Goal: Information Seeking & Learning: Understand process/instructions

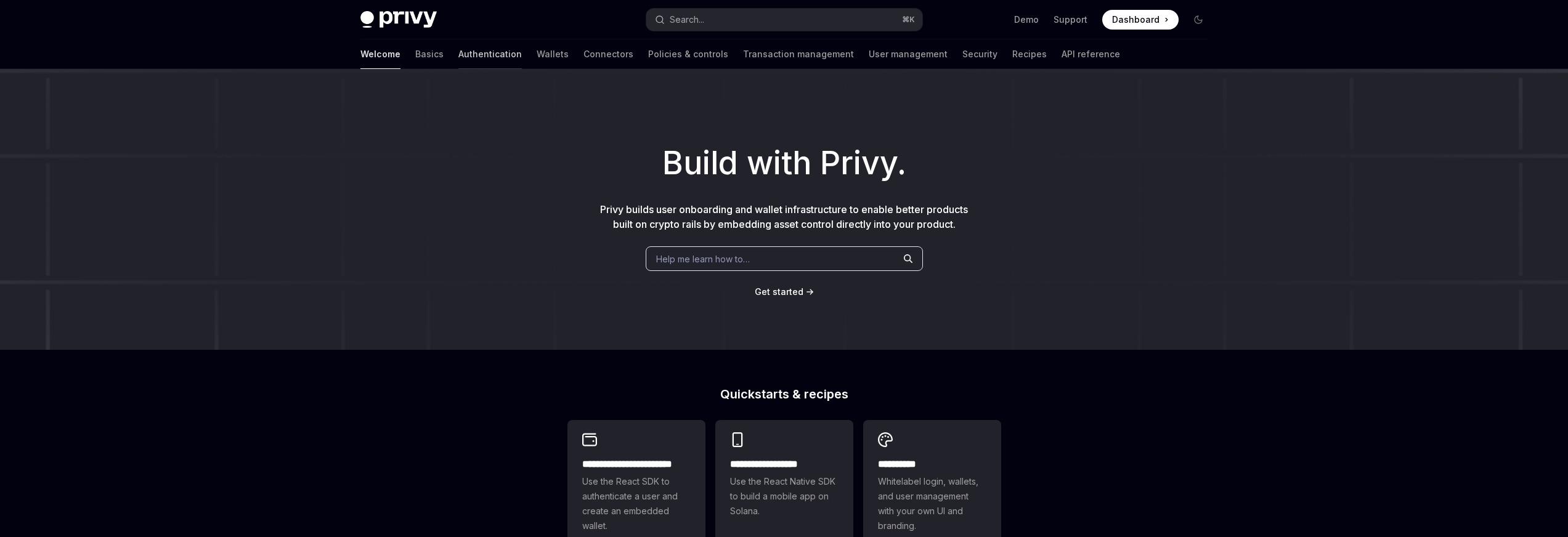
click at [458, 51] on link "Authentication" at bounding box center [490, 54] width 63 height 30
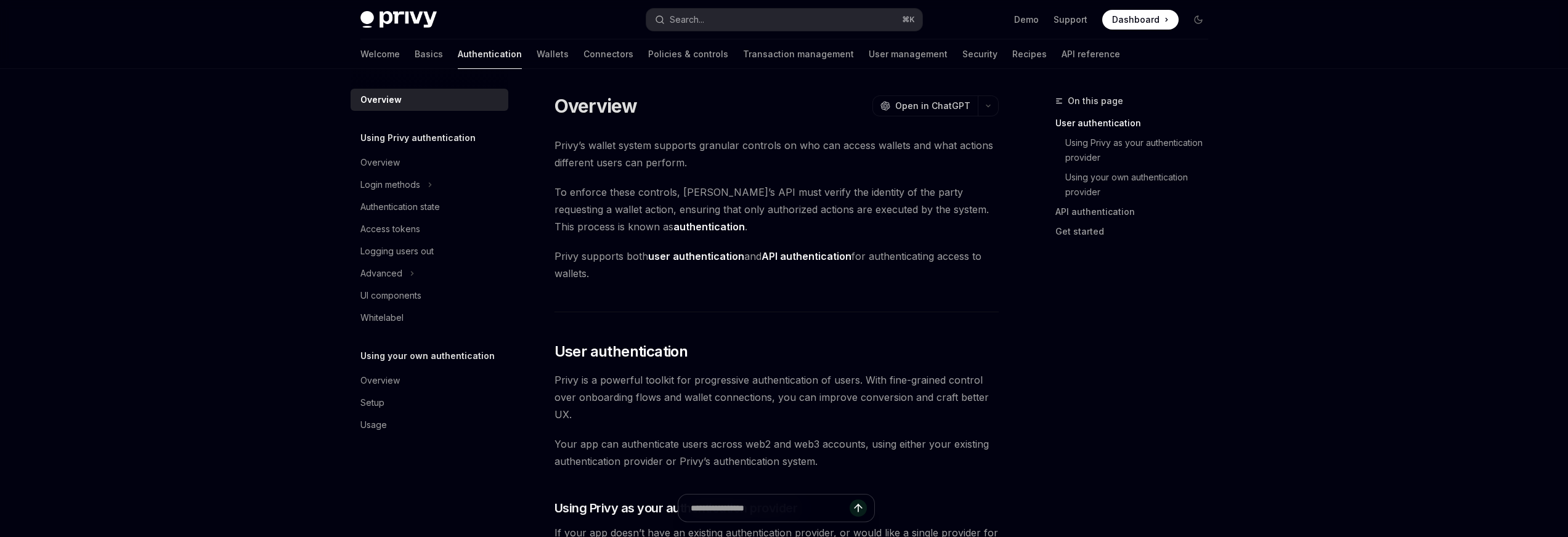
click at [677, 193] on span "To enforce these controls, [PERSON_NAME]’s API must verify the identity of the …" at bounding box center [777, 209] width 444 height 52
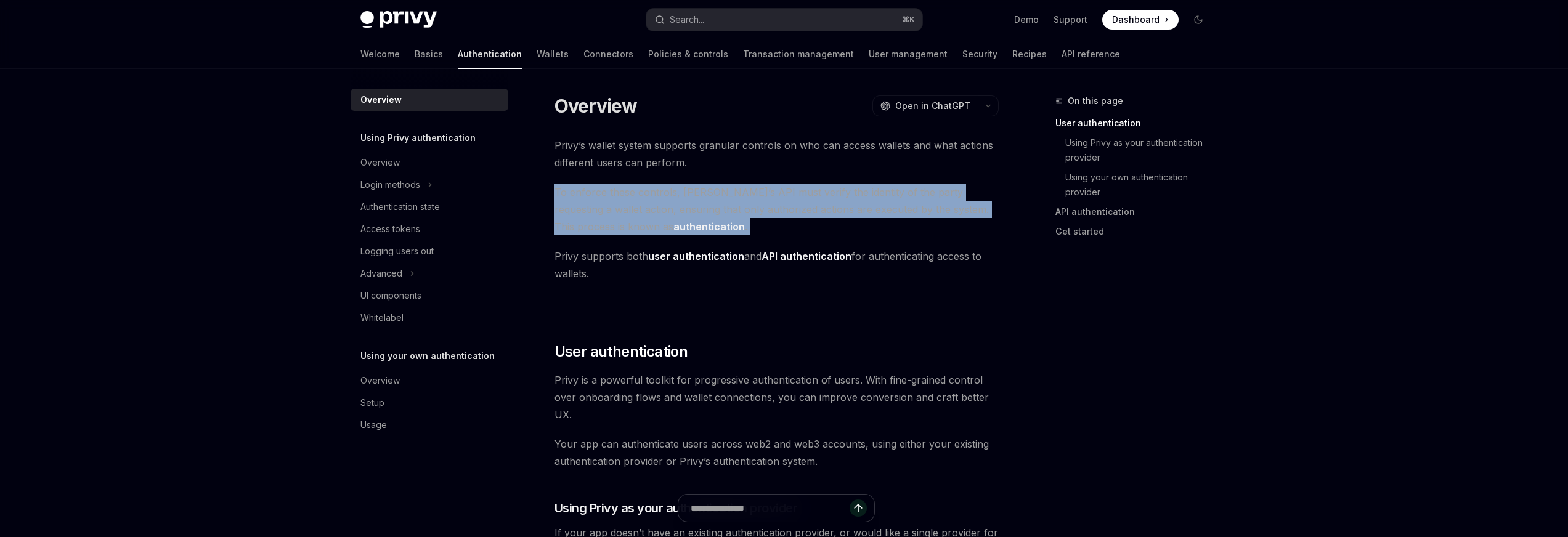
click at [677, 193] on span "To enforce these controls, [PERSON_NAME]’s API must verify the identity of the …" at bounding box center [777, 209] width 444 height 52
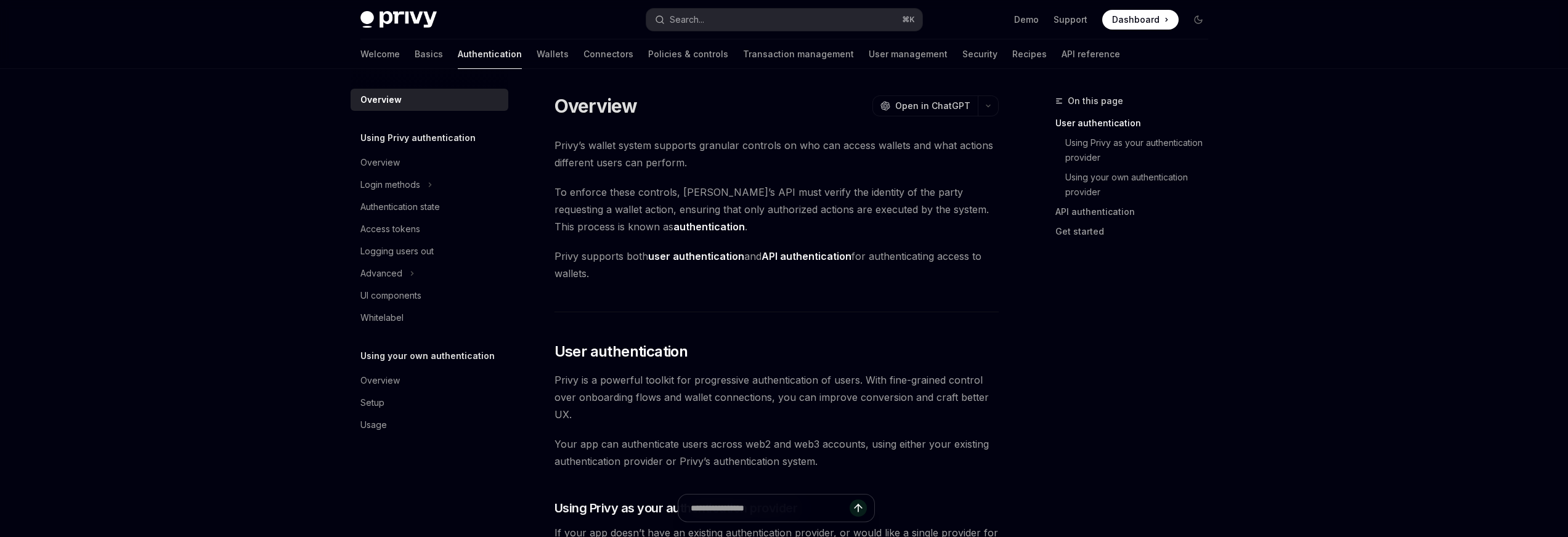
drag, startPoint x: 697, startPoint y: 202, endPoint x: 720, endPoint y: 250, distance: 53.2
click at [697, 202] on span "To enforce these controls, [PERSON_NAME]’s API must verify the identity of the …" at bounding box center [777, 209] width 444 height 52
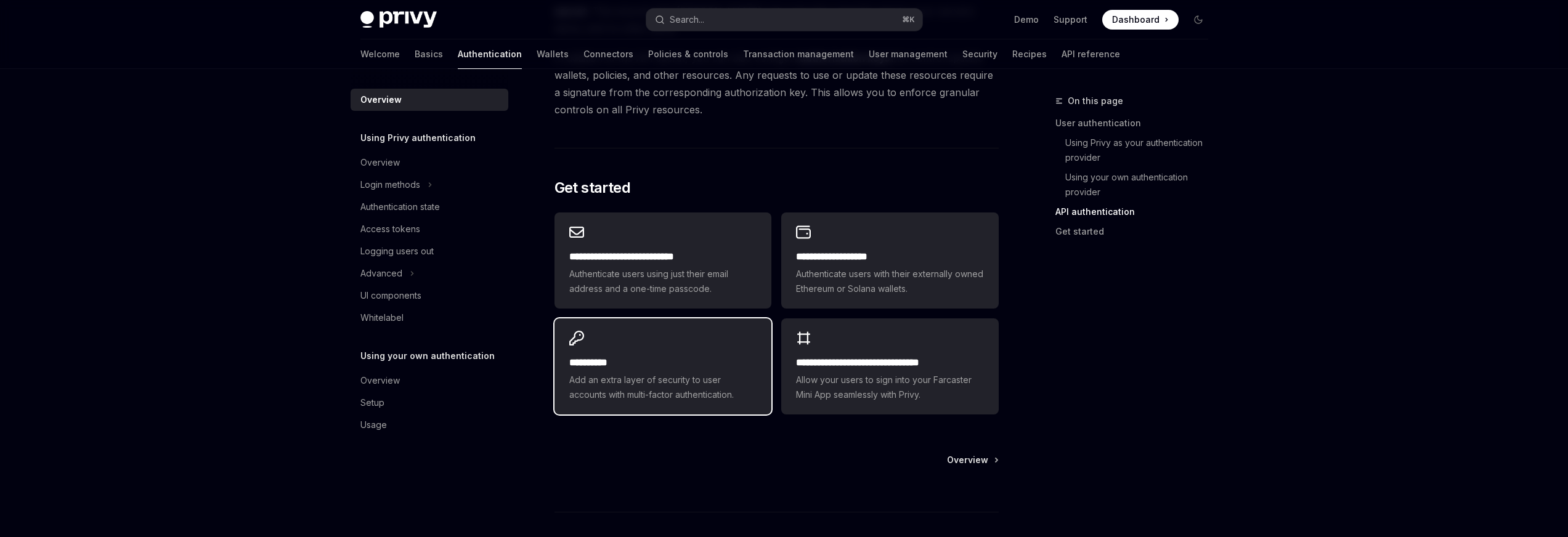
scroll to position [944, 0]
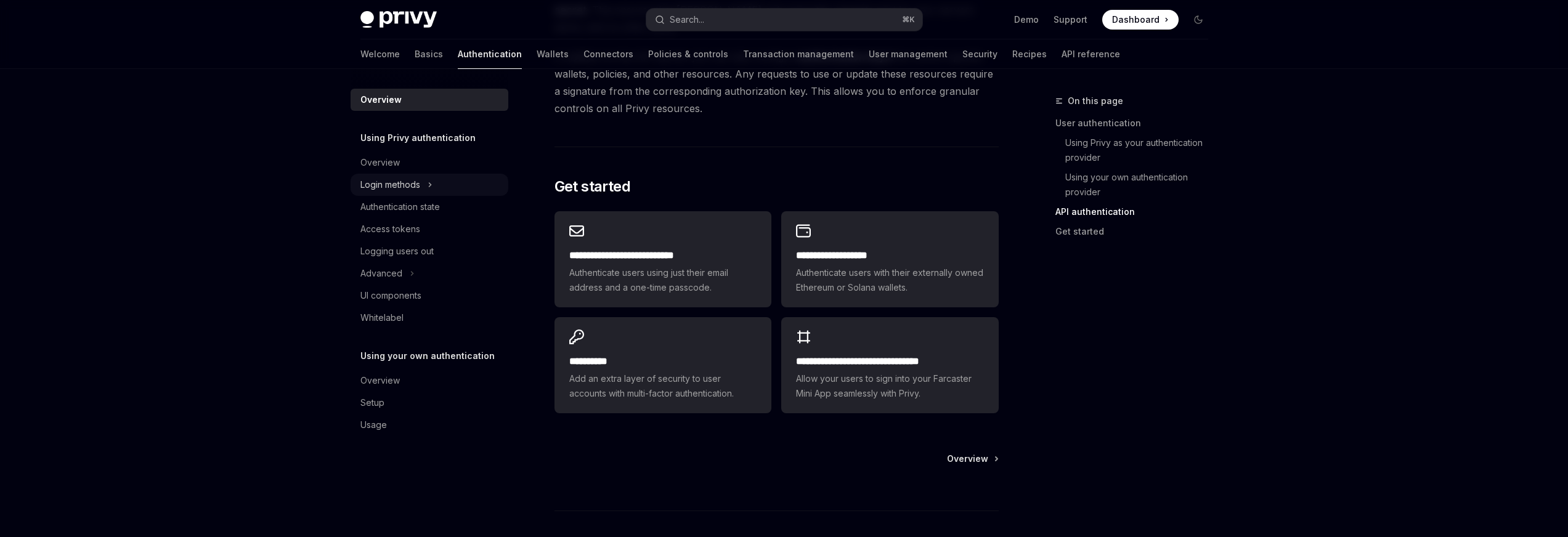
click at [399, 189] on div "Login methods" at bounding box center [390, 184] width 60 height 15
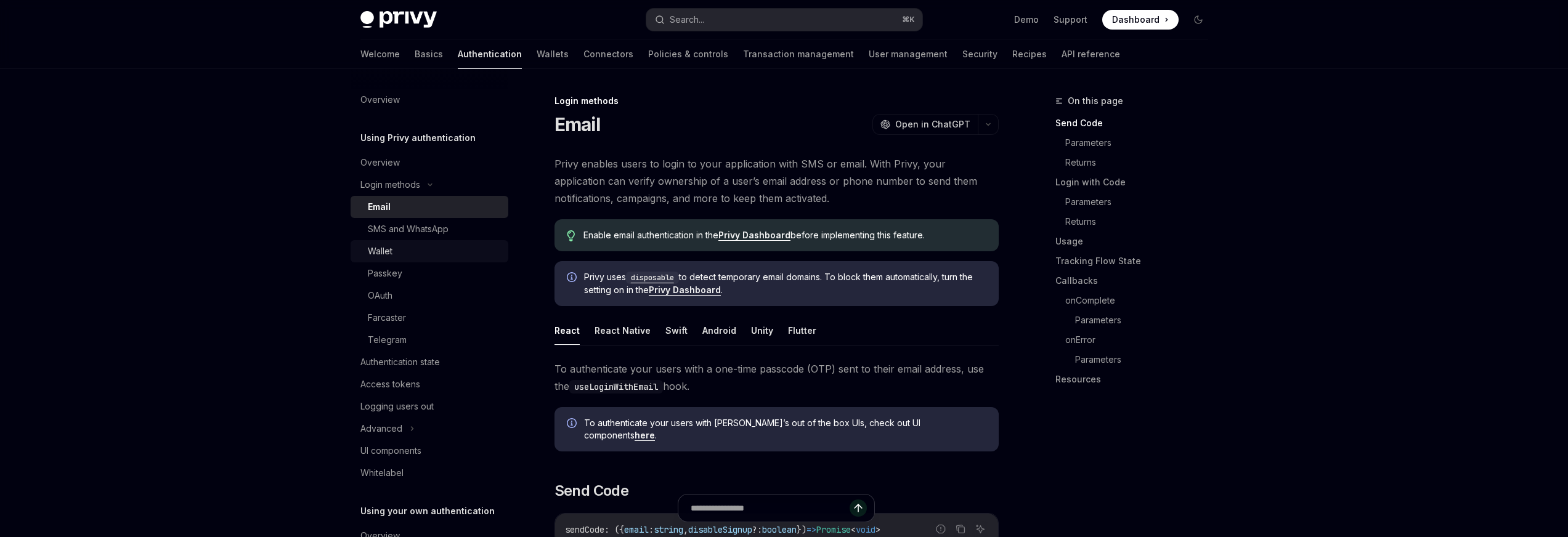
click at [408, 249] on div "Wallet" at bounding box center [434, 251] width 133 height 15
type textarea "*"
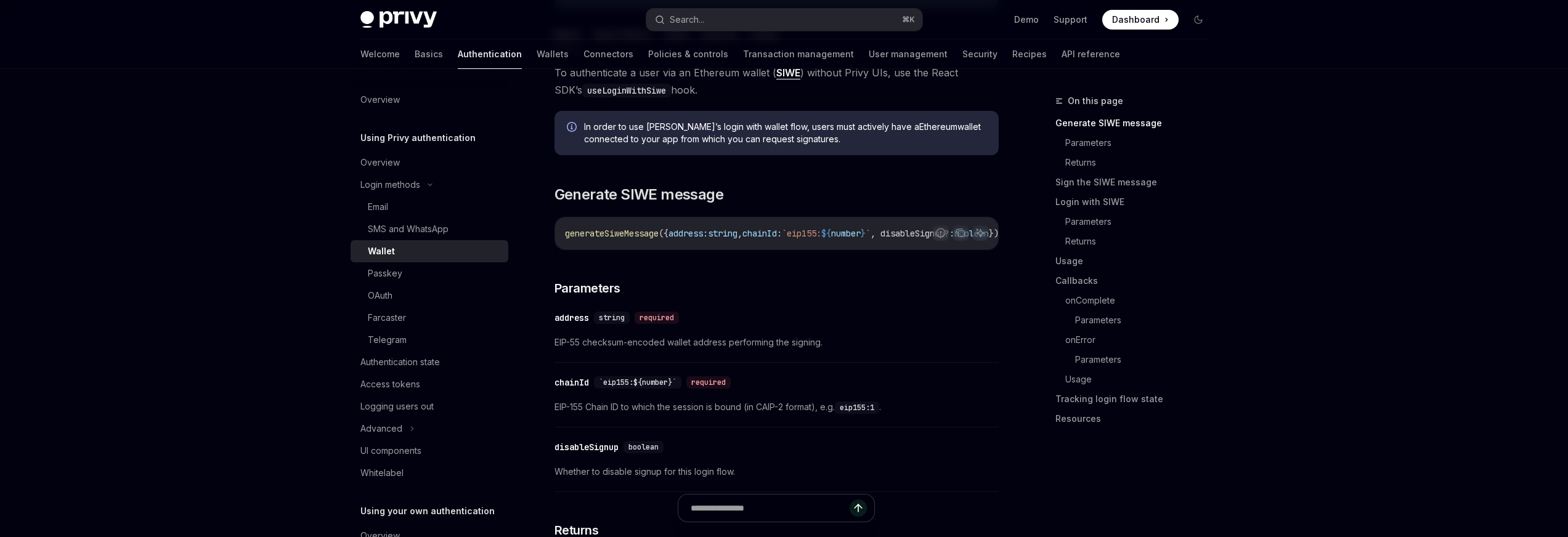
click at [670, 239] on code "generateSiweMessage ({ address: string , chainId: `eip155: ${ number } ` , disa…" at bounding box center [838, 234] width 547 height 15
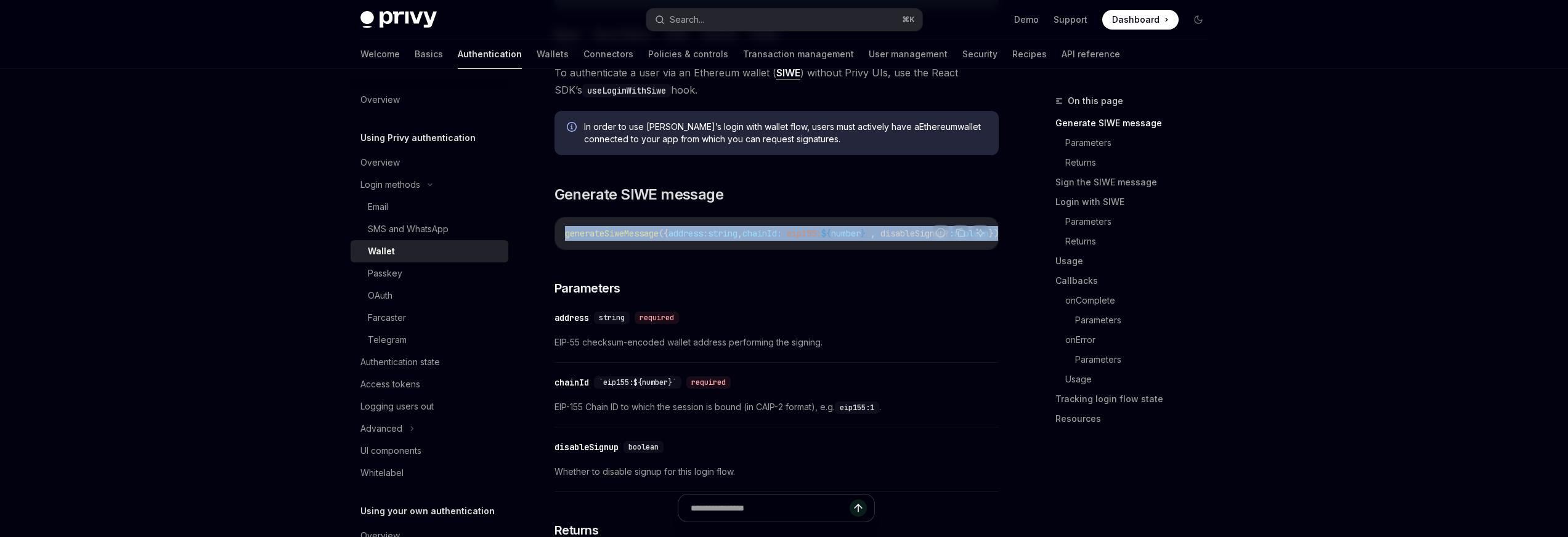
click at [670, 239] on code "generateSiweMessage ({ address: string , chainId: `eip155: ${ number } ` , disa…" at bounding box center [838, 234] width 547 height 15
click at [597, 229] on span "generateSiweMessage" at bounding box center [612, 234] width 93 height 11
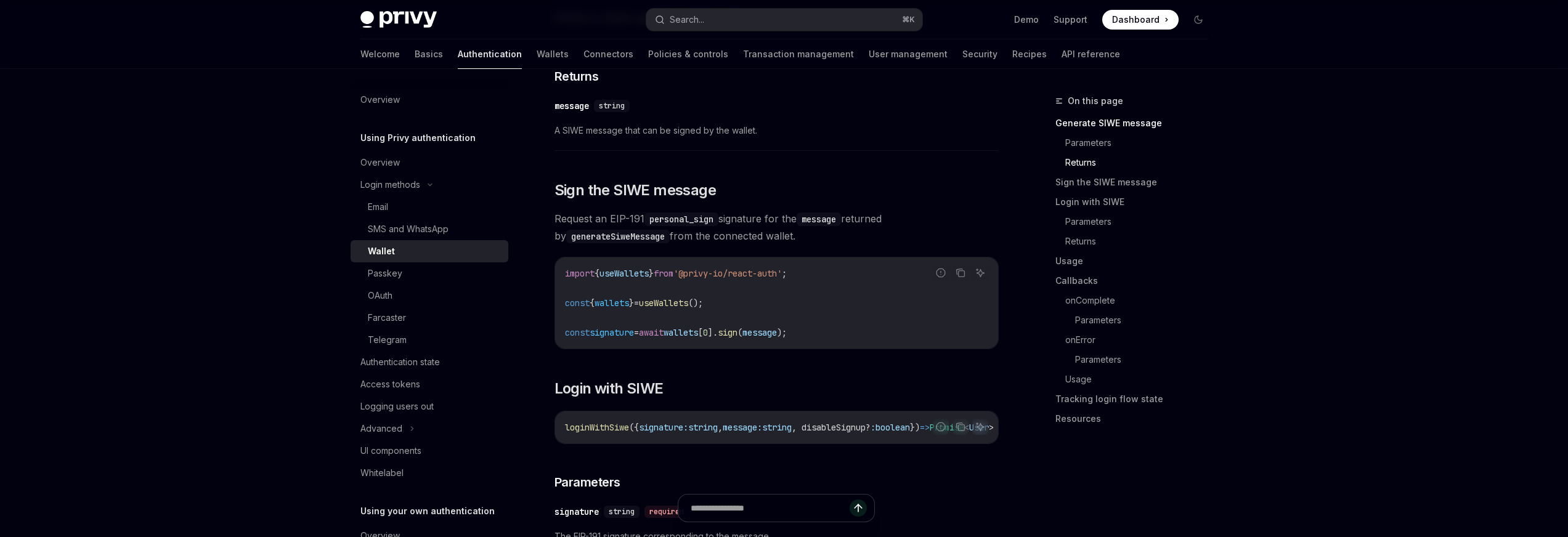
scroll to position [697, 0]
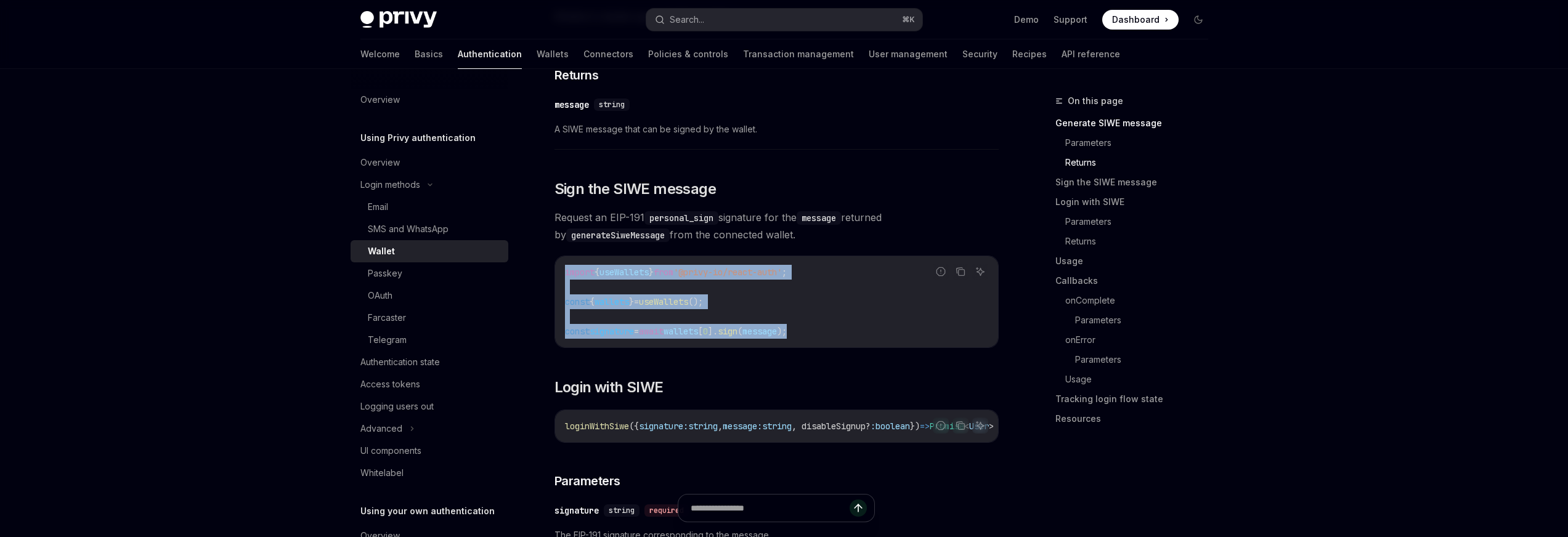
drag, startPoint x: 846, startPoint y: 340, endPoint x: 622, endPoint y: 289, distance: 229.7
click at [558, 276] on div "import { useWallets } from '@privy-io/react-auth' ; const { wallets } = useWall…" at bounding box center [777, 302] width 443 height 91
click at [803, 311] on code "import { useWallets } from '@privy-io/react-auth' ; const { wallets } = useWall…" at bounding box center [777, 302] width 423 height 74
drag, startPoint x: 875, startPoint y: 345, endPoint x: 567, endPoint y: 303, distance: 310.9
click at [567, 303] on div "import { useWallets } from '@privy-io/react-auth' ; const { wallets } = useWall…" at bounding box center [777, 302] width 443 height 91
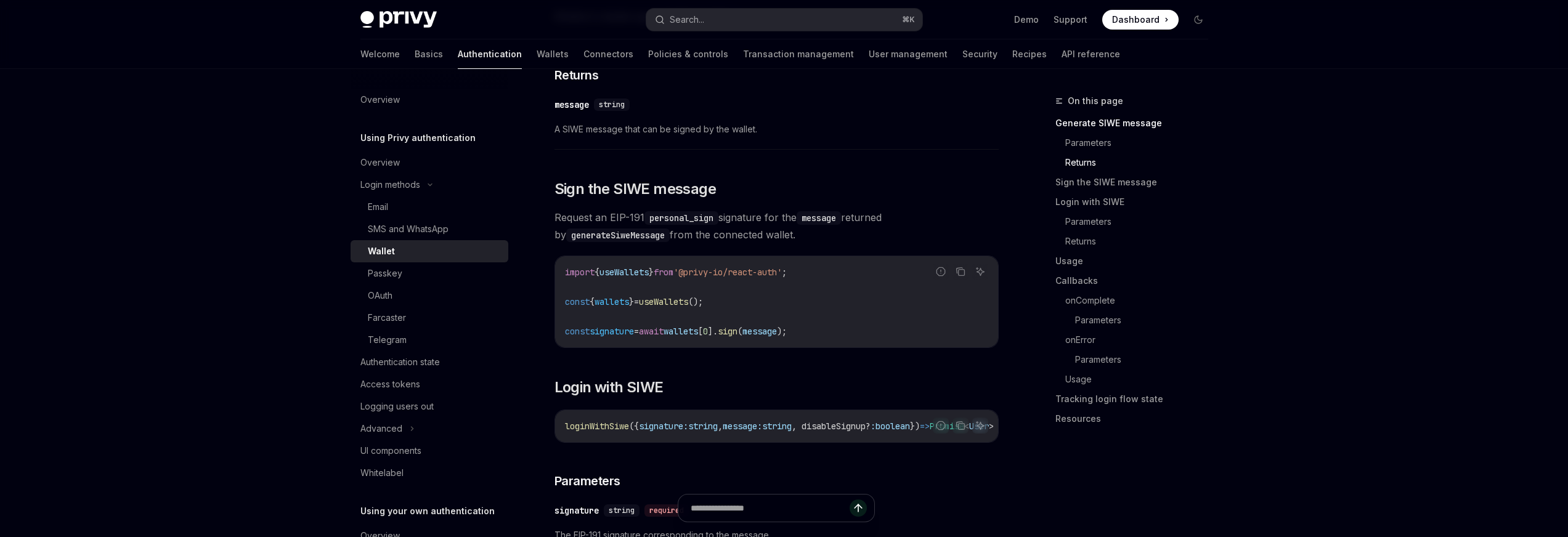
click at [566, 303] on span "const" at bounding box center [577, 302] width 25 height 11
drag, startPoint x: 566, startPoint y: 305, endPoint x: 819, endPoint y: 311, distance: 253.1
click at [819, 311] on code "import { useWallets } from '@privy-io/react-auth' ; const { wallets } = useWall…" at bounding box center [777, 302] width 423 height 74
drag, startPoint x: 785, startPoint y: 307, endPoint x: 791, endPoint y: 301, distance: 8.5
click at [785, 306] on code "import { useWallets } from '@privy-io/react-auth' ; const { wallets } = useWall…" at bounding box center [777, 302] width 423 height 74
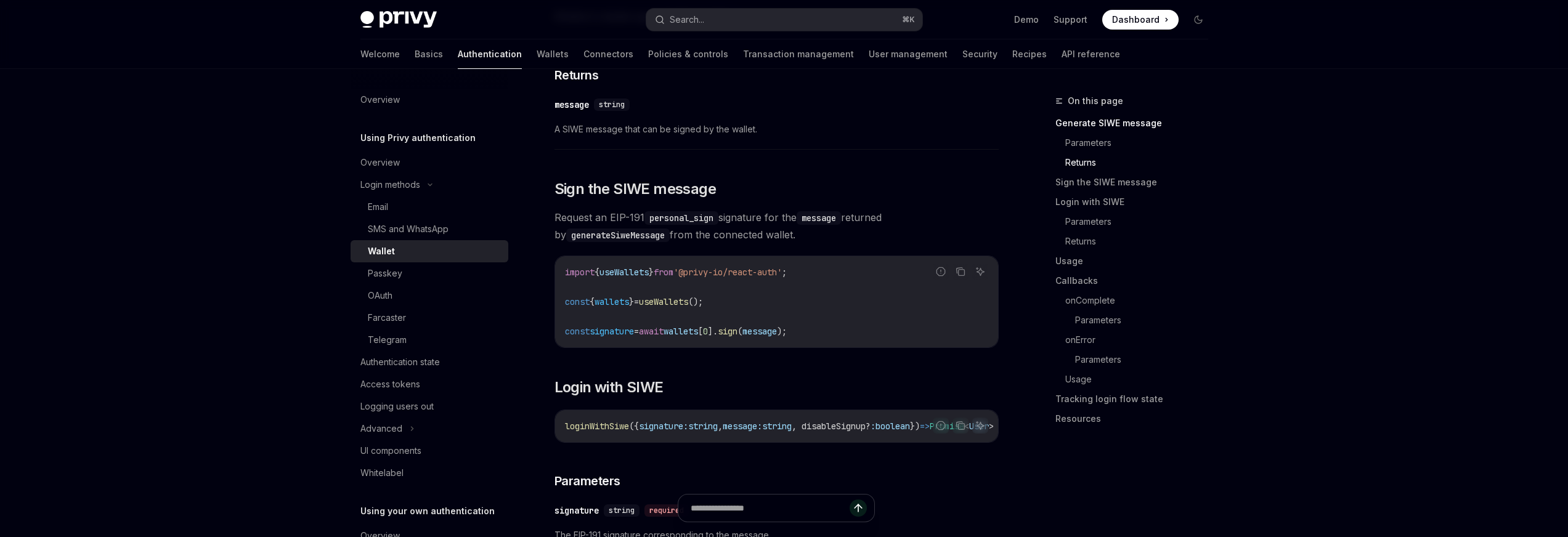
click at [811, 283] on code "import { useWallets } from '@privy-io/react-auth' ; const { wallets } = useWall…" at bounding box center [777, 302] width 423 height 74
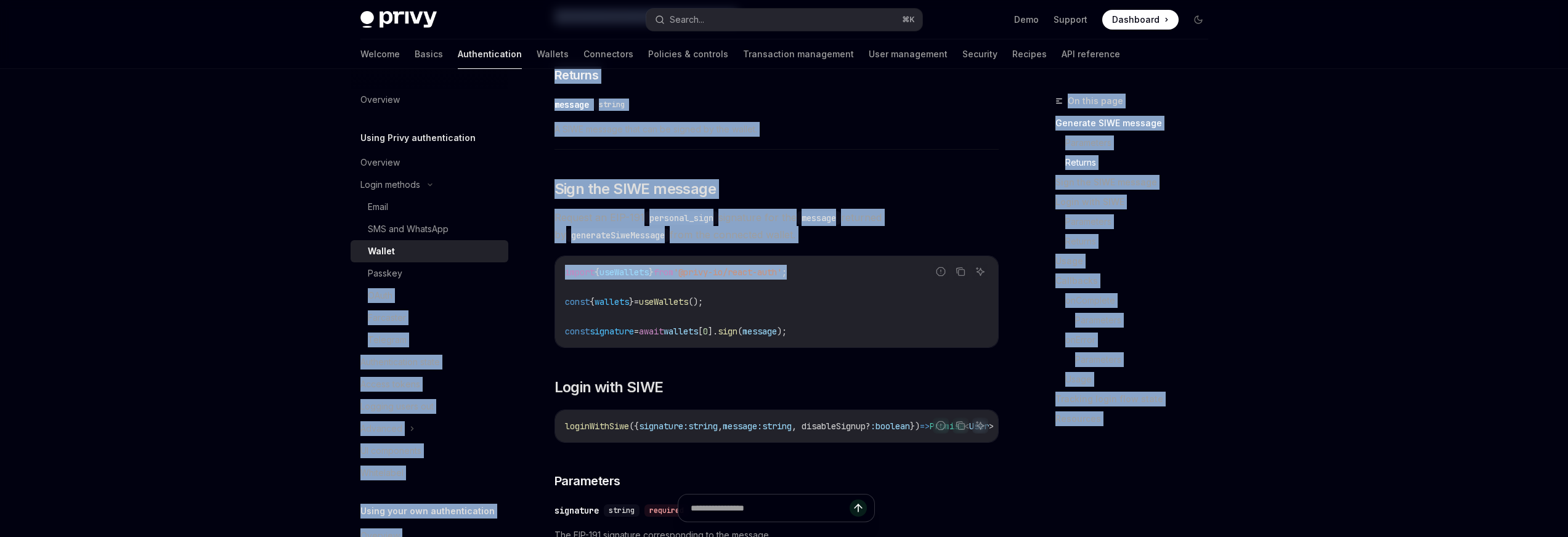
drag, startPoint x: 846, startPoint y: 284, endPoint x: 524, endPoint y: 267, distance: 322.4
click at [704, 278] on span "'@privy-io/react-auth'" at bounding box center [727, 272] width 108 height 11
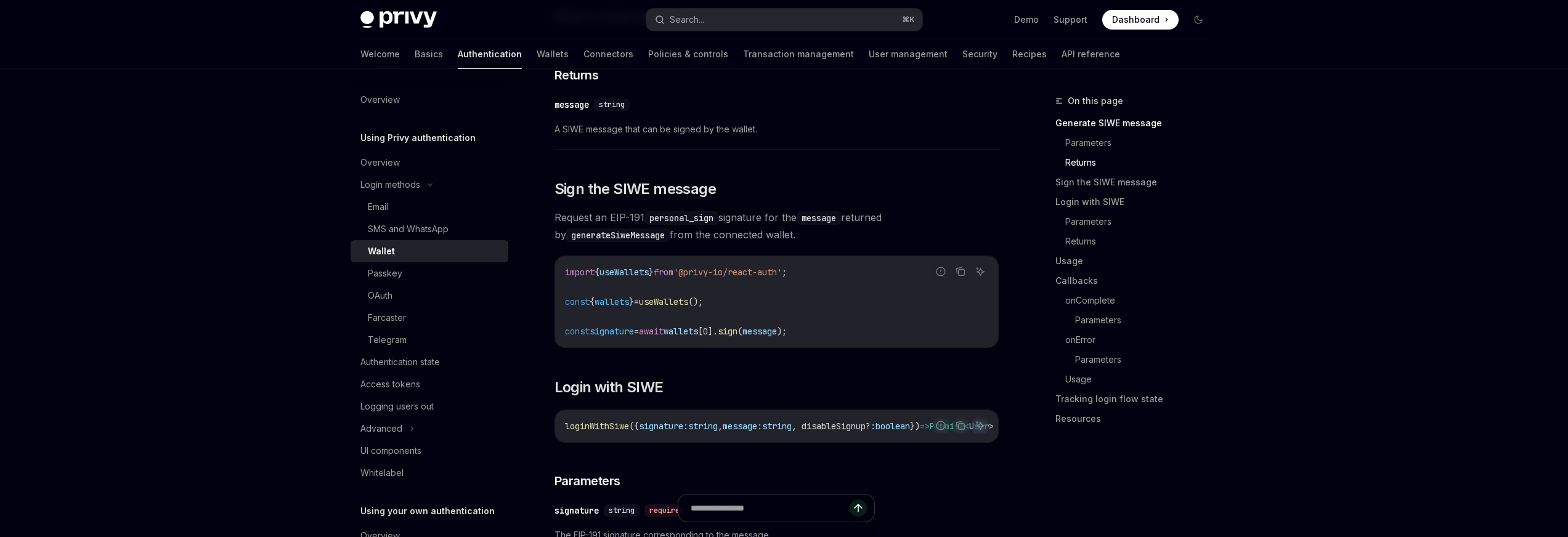
click at [654, 278] on span "}" at bounding box center [651, 272] width 5 height 11
click at [687, 299] on code "import { useWallets } from '@privy-io/react-auth' ; const { wallets } = useWall…" at bounding box center [777, 302] width 423 height 74
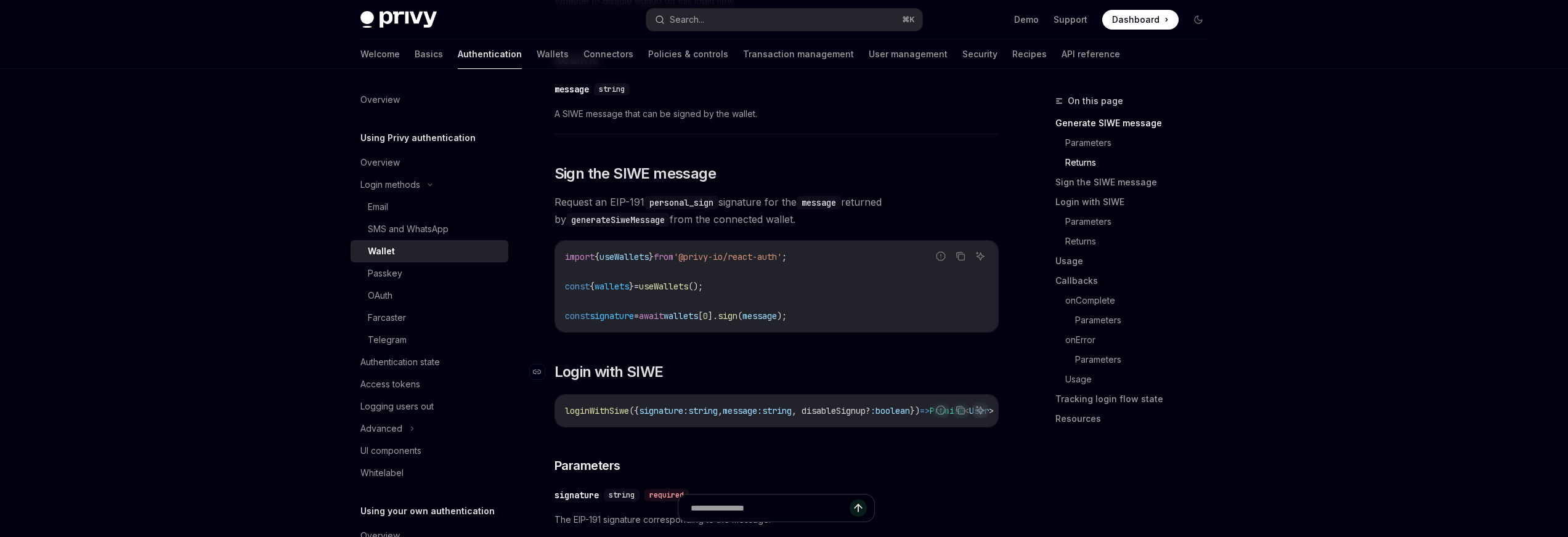
scroll to position [721, 0]
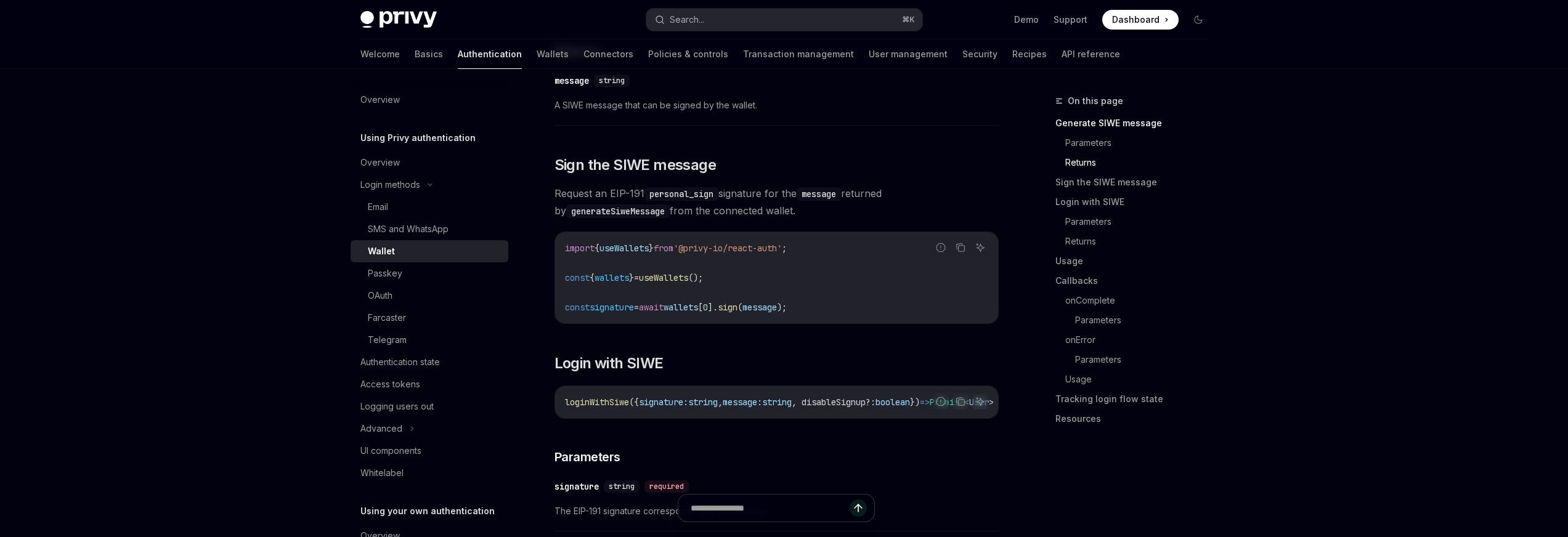
click at [554, 408] on div "Report incorrect code Copy Ask AI loginWithSiwe ({ signature: string , message:…" at bounding box center [777, 402] width 444 height 34
click at [572, 403] on span "loginWithSiwe" at bounding box center [597, 403] width 64 height 11
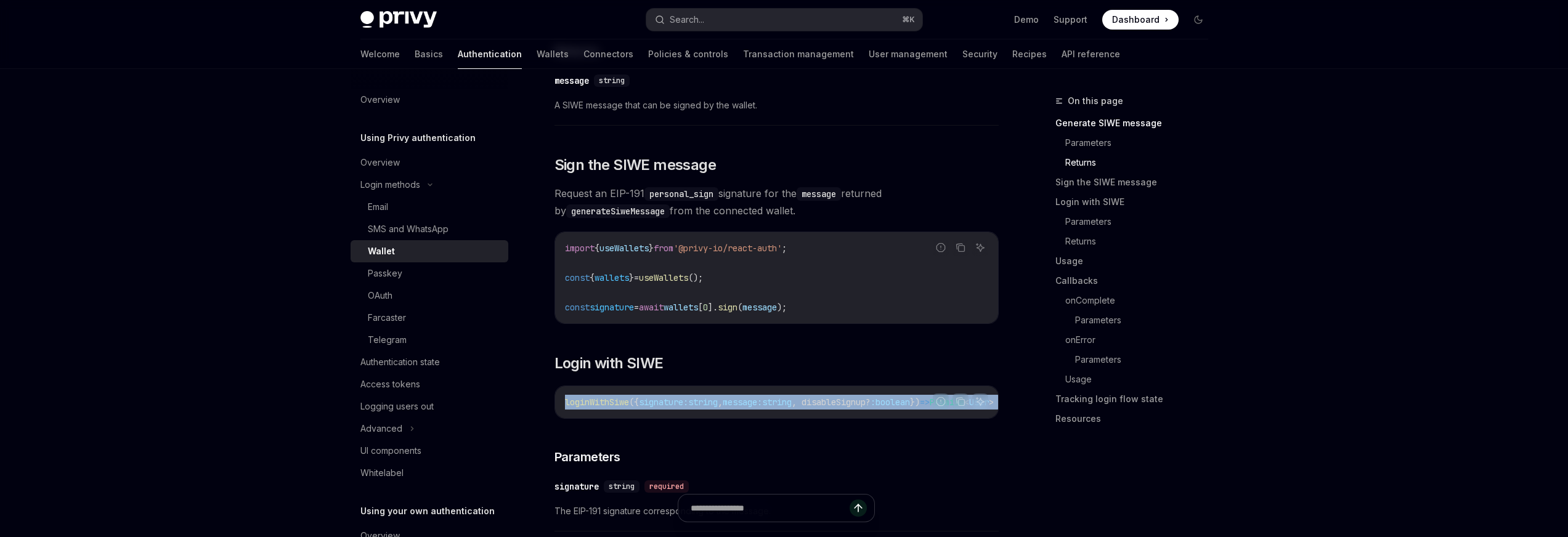
click at [572, 403] on span "loginWithSiwe" at bounding box center [597, 403] width 64 height 11
click at [709, 407] on span "string" at bounding box center [703, 403] width 30 height 11
click at [709, 407] on span "string" at bounding box center [703, 403] width 30 height 11
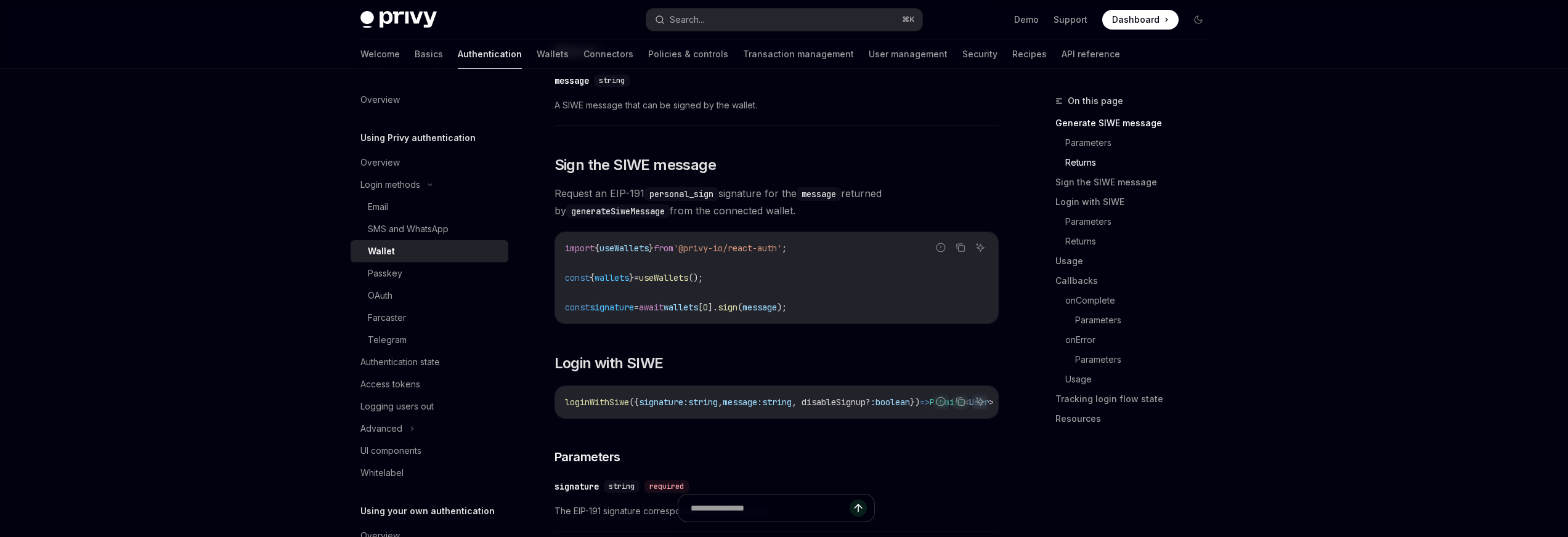
click at [675, 407] on span "signature:" at bounding box center [663, 403] width 49 height 11
click at [718, 407] on span "string" at bounding box center [703, 403] width 30 height 11
click at [784, 398] on div "loginWithSiwe ({ signature: string , message: string , disableSignup? : boolean…" at bounding box center [777, 402] width 443 height 32
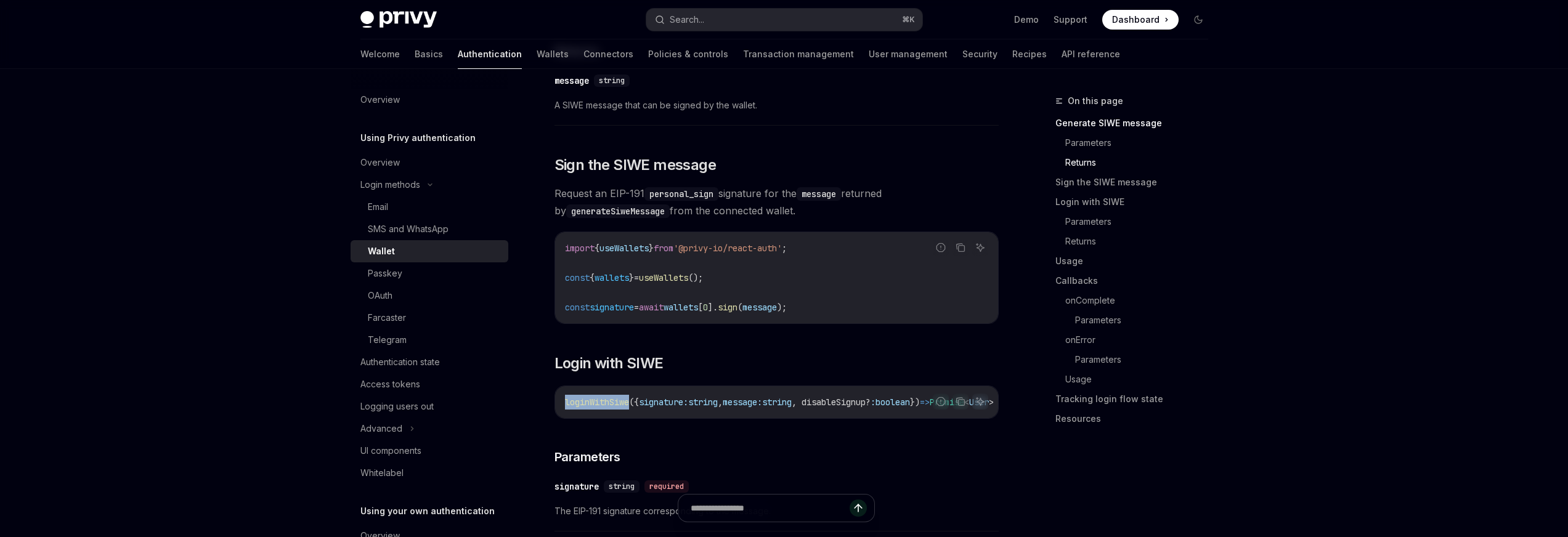
click at [784, 398] on div "loginWithSiwe ({ signature: string , message: string , disableSignup? : boolean…" at bounding box center [777, 402] width 443 height 32
click at [790, 407] on span "string" at bounding box center [777, 403] width 30 height 11
click at [791, 407] on span "string" at bounding box center [777, 403] width 30 height 11
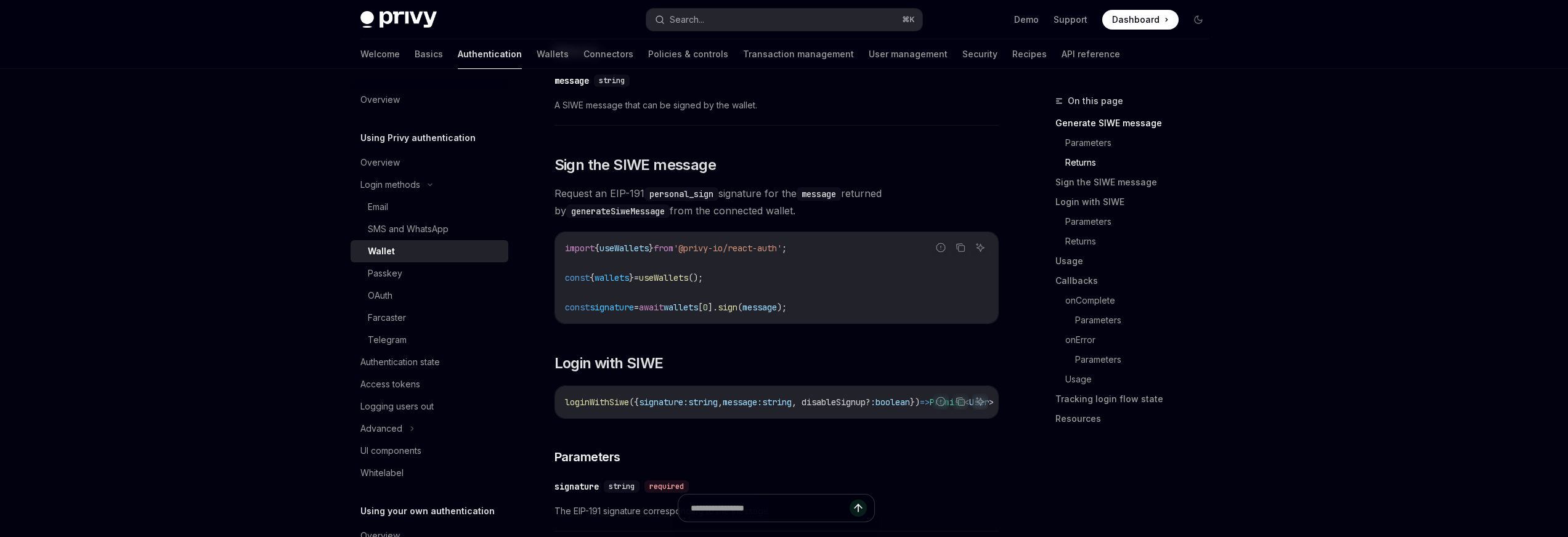
click at [829, 406] on span ", disableSignup?" at bounding box center [831, 403] width 79 height 11
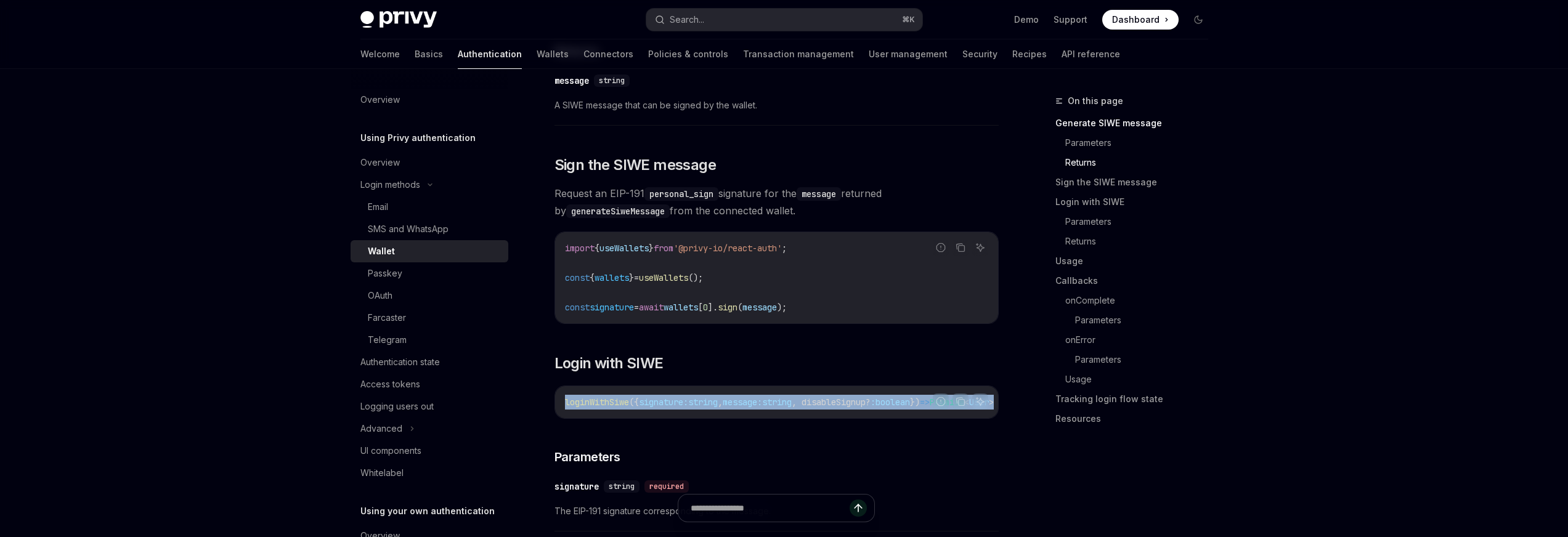
drag, startPoint x: 853, startPoint y: 422, endPoint x: 936, endPoint y: 426, distance: 83.1
click at [936, 419] on div "Report incorrect code Copy Ask AI loginWithSiwe ({ signature: string , message:…" at bounding box center [777, 402] width 444 height 34
click at [893, 419] on div "Report incorrect code Copy Ask AI loginWithSiwe ({ signature: string , message:…" at bounding box center [777, 402] width 444 height 34
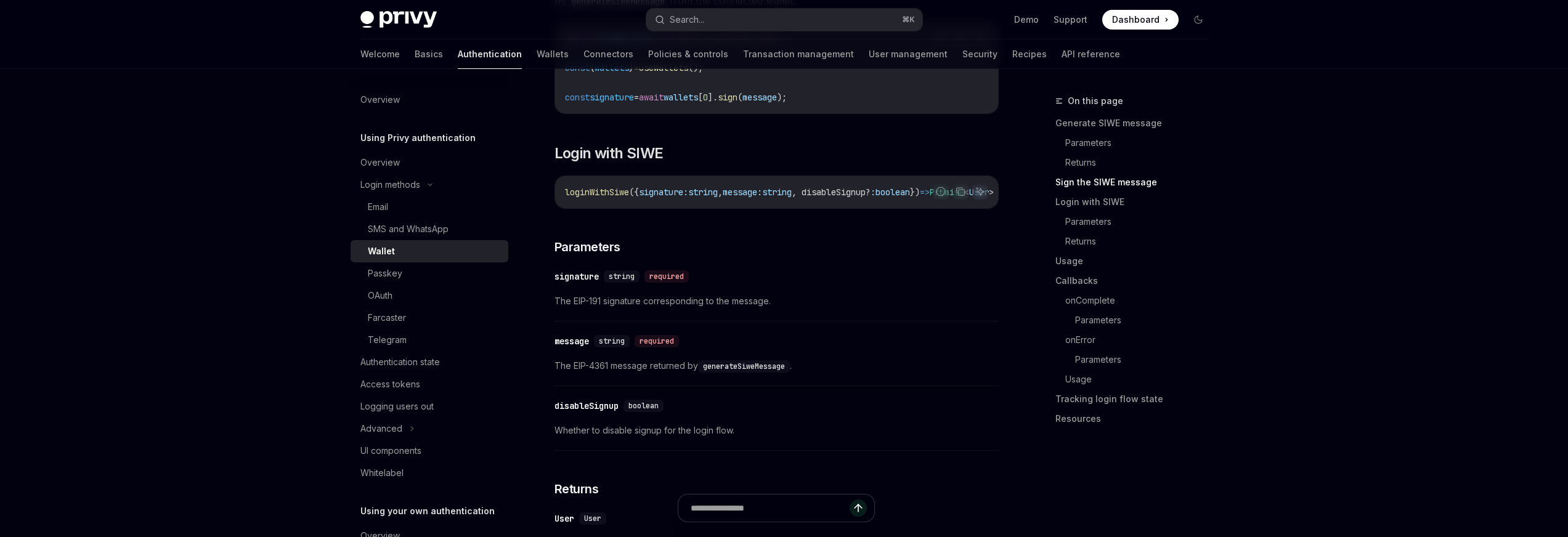
scroll to position [947, 0]
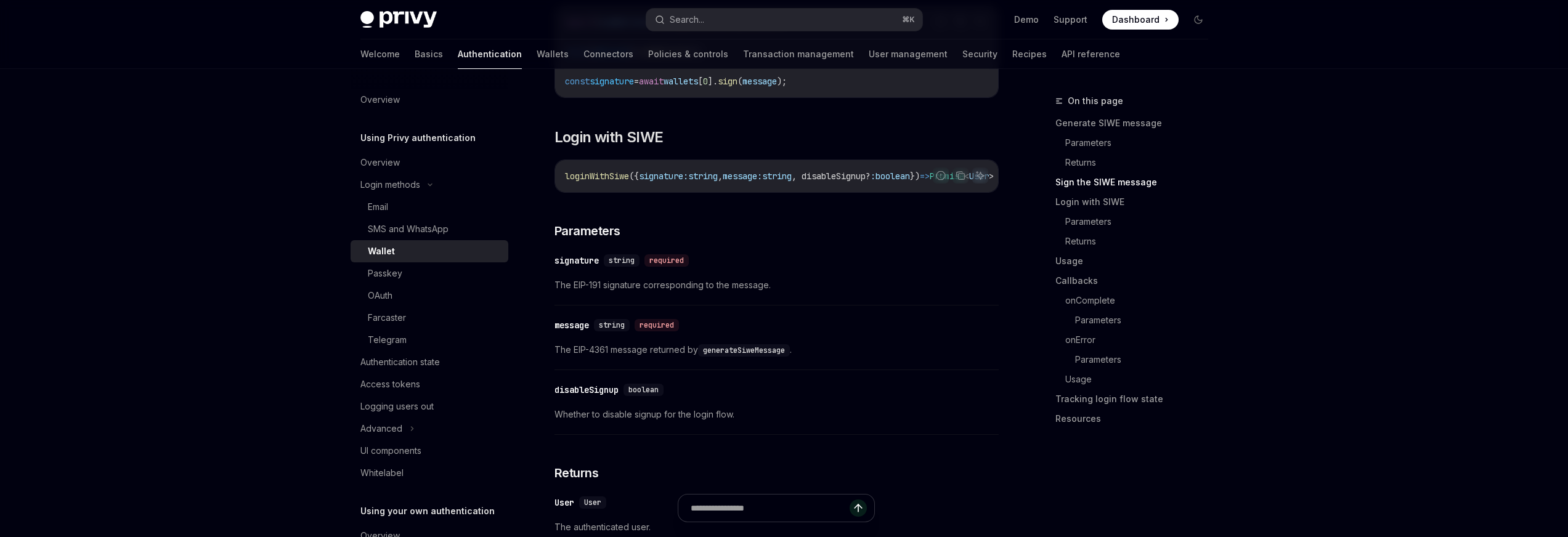
click at [586, 266] on div "signature" at bounding box center [577, 260] width 44 height 12
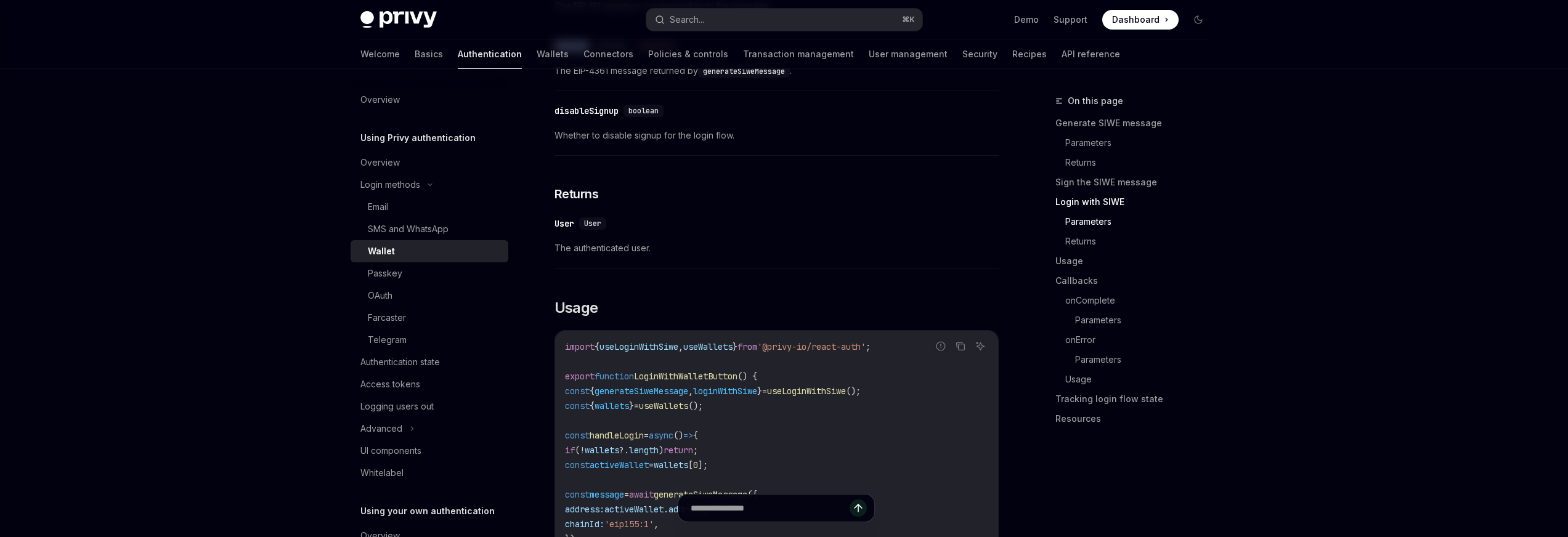
scroll to position [1227, 0]
click at [595, 226] on span "User" at bounding box center [592, 221] width 17 height 10
click at [556, 228] on div "User" at bounding box center [564, 221] width 20 height 12
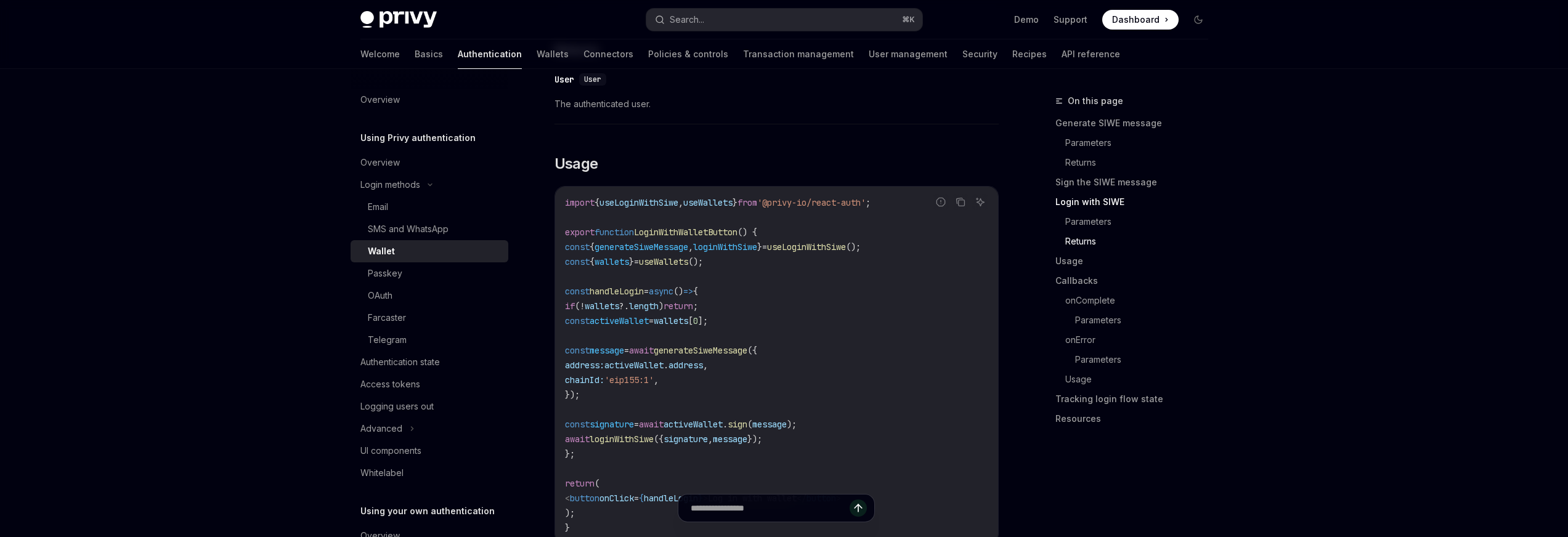
scroll to position [1371, 0]
click at [678, 237] on span "LoginWithWalletButton" at bounding box center [686, 232] width 103 height 11
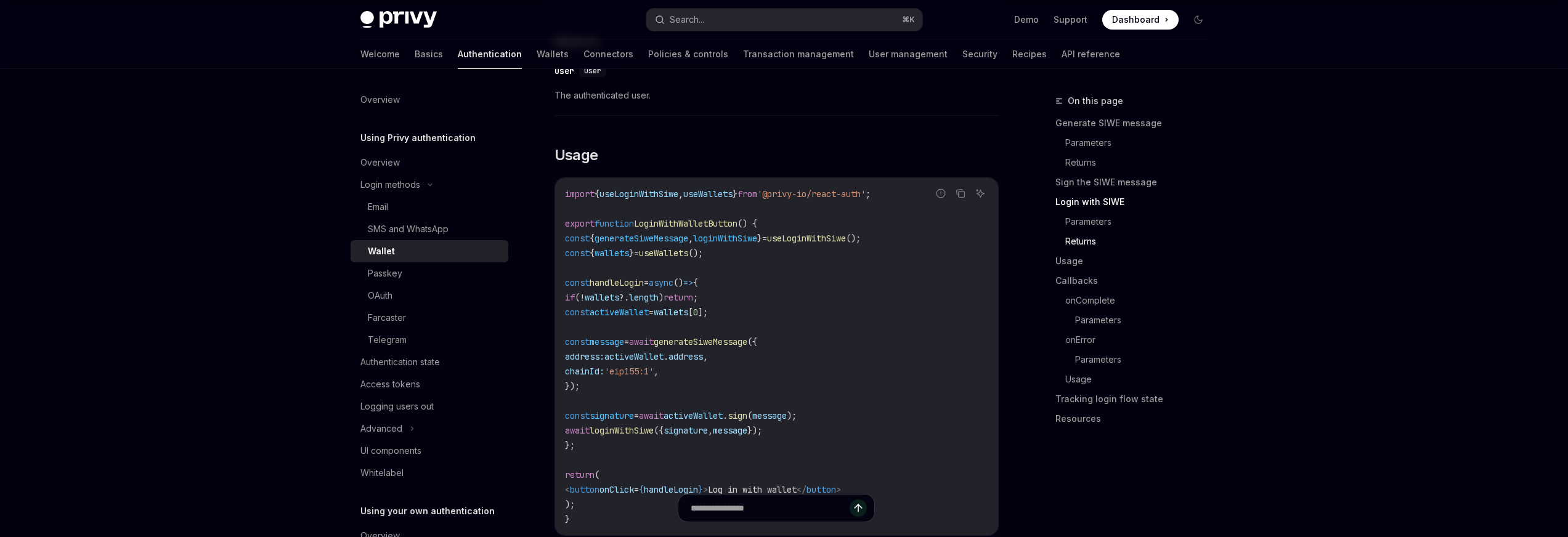
scroll to position [1390, 0]
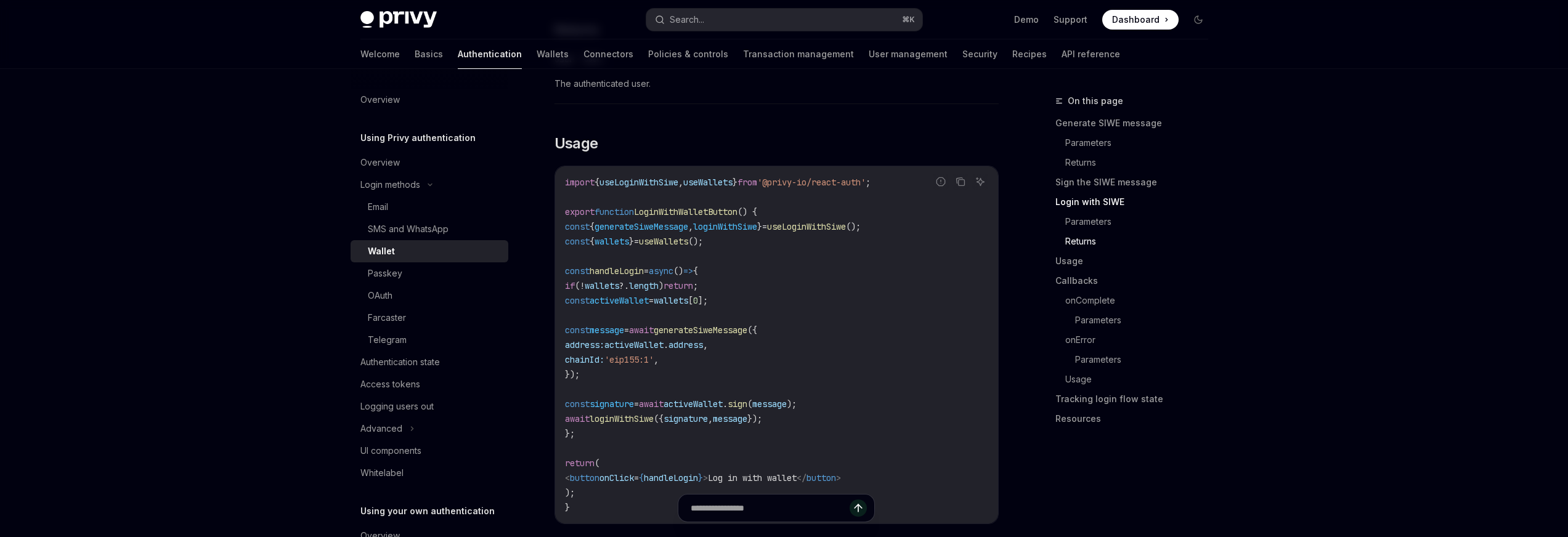
drag, startPoint x: 680, startPoint y: 312, endPoint x: 776, endPoint y: 389, distance: 123.1
click at [776, 389] on div "import { useLoginWithSiwe , useWallets } from '@privy-io/react-auth' ; export f…" at bounding box center [777, 345] width 443 height 357
click at [788, 328] on code "import { useLoginWithSiwe , useWallets } from '@privy-io/react-auth' ; export f…" at bounding box center [777, 344] width 423 height 340
drag, startPoint x: 814, startPoint y: 321, endPoint x: 586, endPoint y: 296, distance: 229.4
click at [586, 296] on code "import { useLoginWithSiwe , useWallets } from '@privy-io/react-auth' ; export f…" at bounding box center [777, 344] width 423 height 340
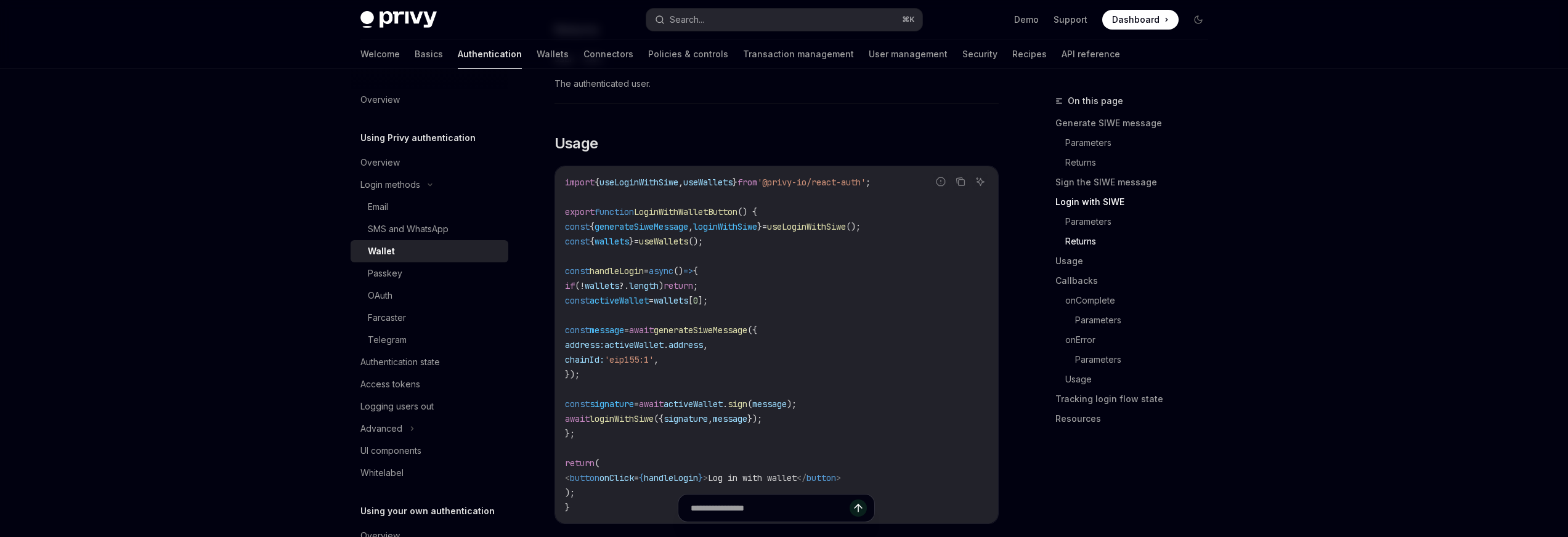
click at [575, 291] on span "if" at bounding box center [570, 286] width 10 height 11
drag, startPoint x: 586, startPoint y: 296, endPoint x: 780, endPoint y: 318, distance: 195.2
click at [772, 323] on code "import { useLoginWithSiwe , useWallets } from '@privy-io/react-auth' ; export f…" at bounding box center [777, 344] width 423 height 340
click at [794, 305] on code "import { useLoginWithSiwe , useWallets } from '@privy-io/react-auth' ; export f…" at bounding box center [777, 344] width 423 height 340
drag, startPoint x: 775, startPoint y: 260, endPoint x: 577, endPoint y: 253, distance: 198.1
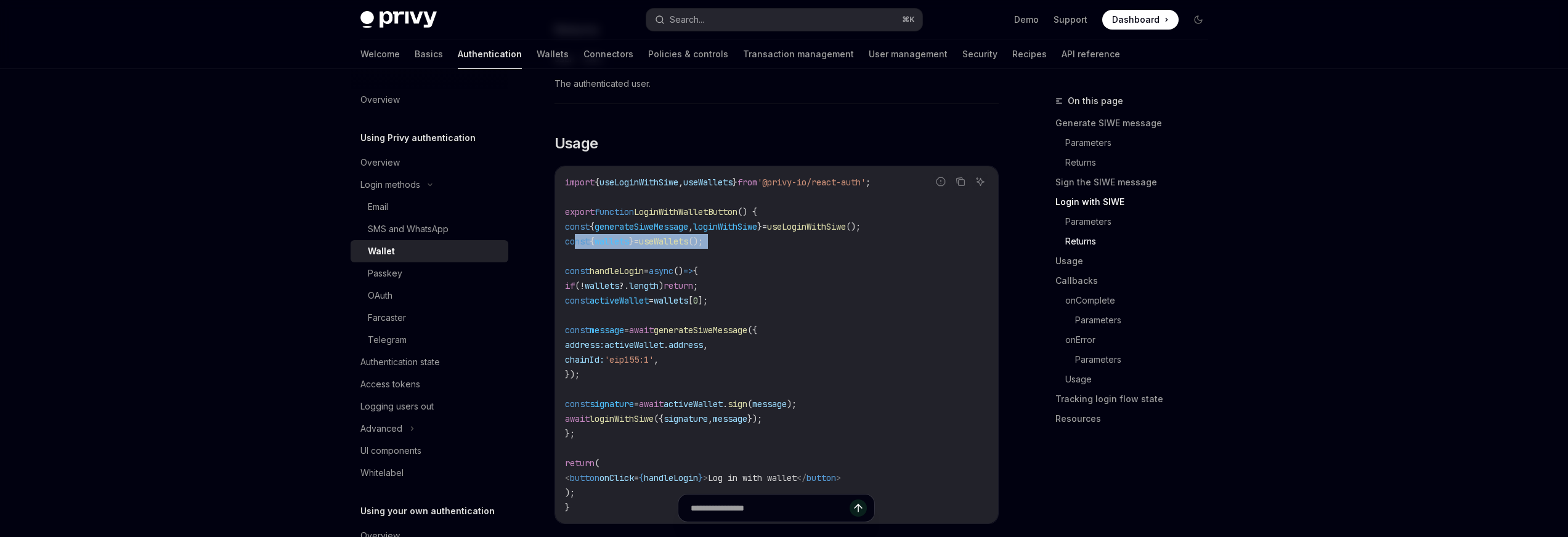
click at [577, 253] on code "import { useLoginWithSiwe , useWallets } from '@privy-io/react-auth' ; export f…" at bounding box center [777, 344] width 423 height 340
click at [844, 259] on code "import { useLoginWithSiwe , useWallets } from '@privy-io/react-auth' ; export f…" at bounding box center [777, 344] width 423 height 340
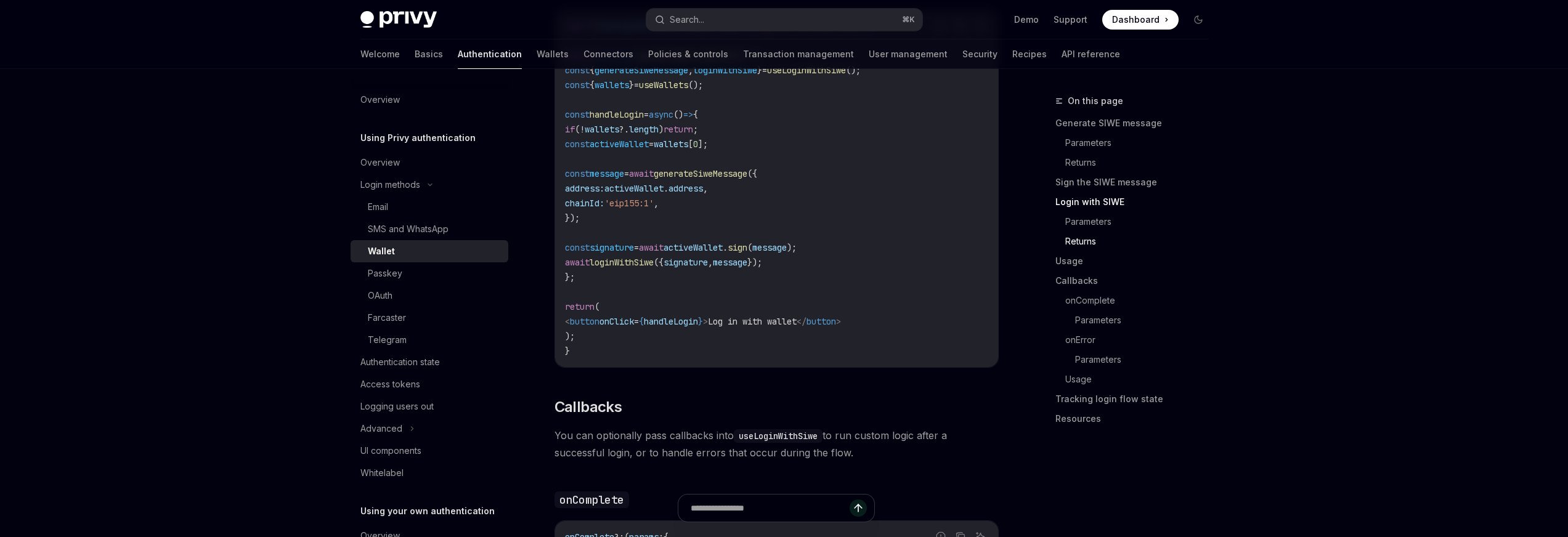
scroll to position [1821, 0]
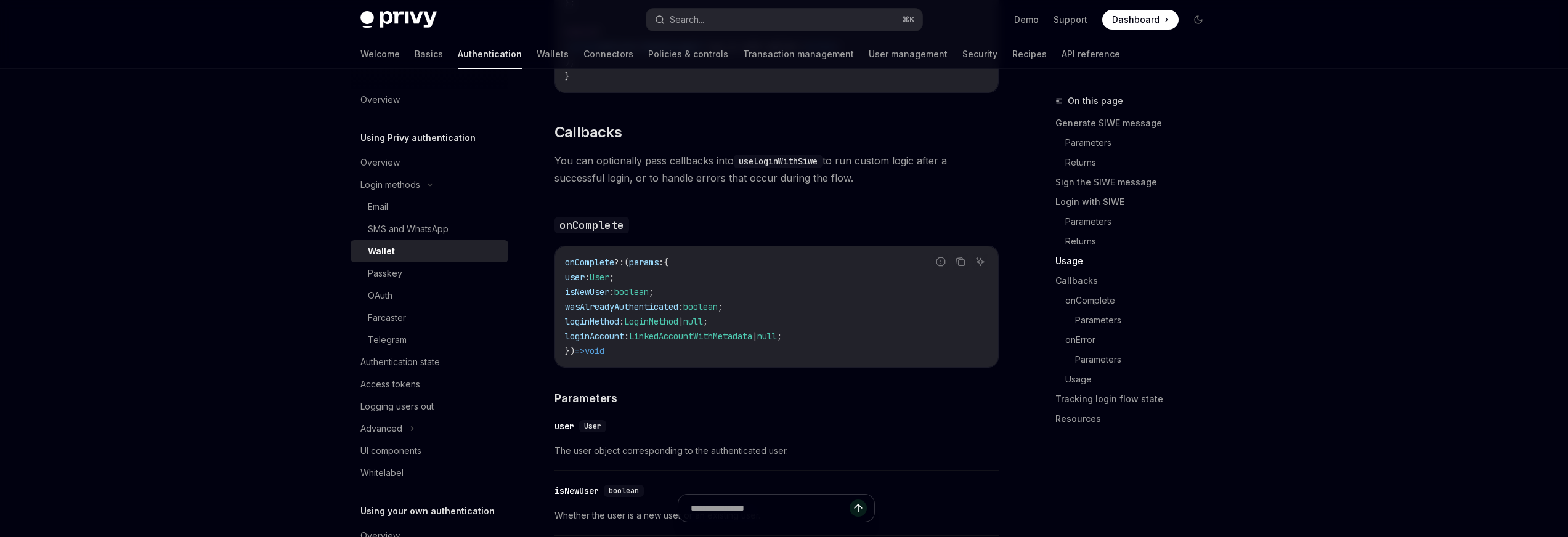
drag, startPoint x: 556, startPoint y: 266, endPoint x: 658, endPoint y: 369, distance: 145.0
click at [659, 367] on div "onComplete ?: ( params : { user : User ; isNewUser : boolean ; wasAlreadyAuthen…" at bounding box center [777, 306] width 443 height 121
click at [655, 367] on div "onComplete ?: ( params : { user : User ; isNewUser : boolean ; wasAlreadyAuthen…" at bounding box center [777, 306] width 443 height 121
drag, startPoint x: 682, startPoint y: 366, endPoint x: 561, endPoint y: 271, distance: 153.8
click at [561, 271] on div "onComplete ?: ( params : { user : User ; isNewUser : boolean ; wasAlreadyAuthen…" at bounding box center [777, 306] width 443 height 121
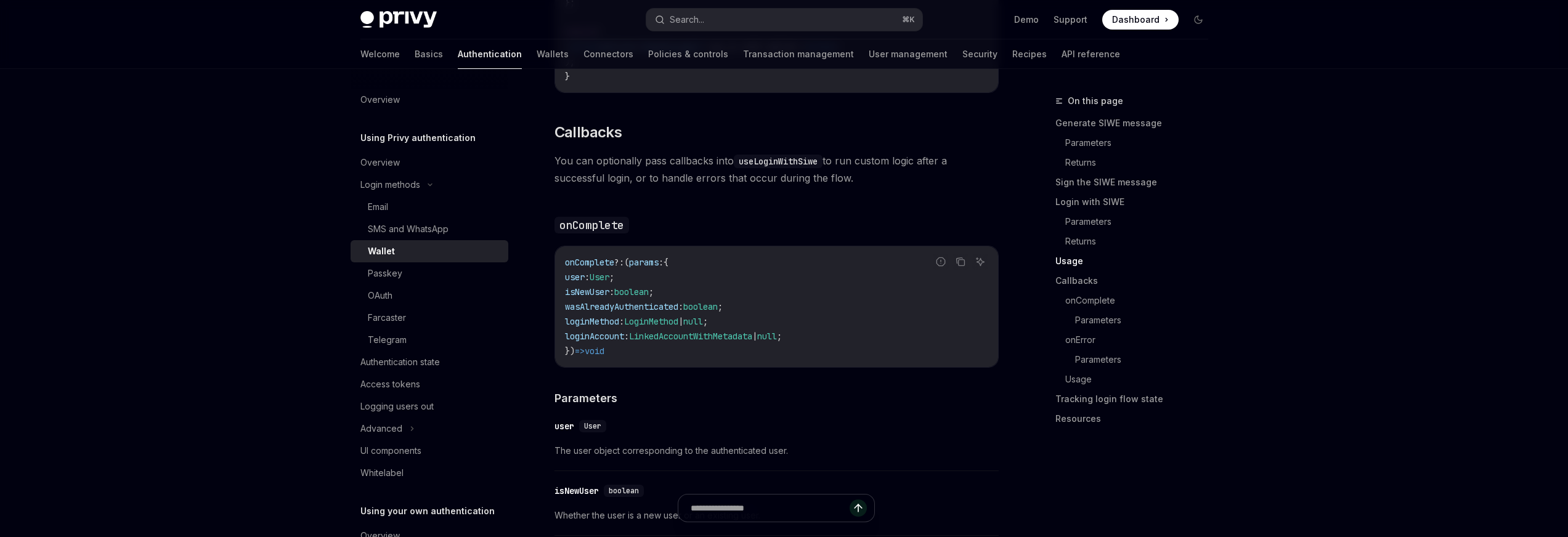
click at [561, 271] on div "onComplete ?: ( params : { user : User ; isNewUser : boolean ; wasAlreadyAuthen…" at bounding box center [777, 306] width 443 height 121
drag, startPoint x: 561, startPoint y: 271, endPoint x: 700, endPoint y: 348, distance: 158.9
click at [700, 347] on div "onComplete ?: ( params : { user : User ; isNewUser : boolean ; wasAlreadyAuthen…" at bounding box center [777, 306] width 443 height 121
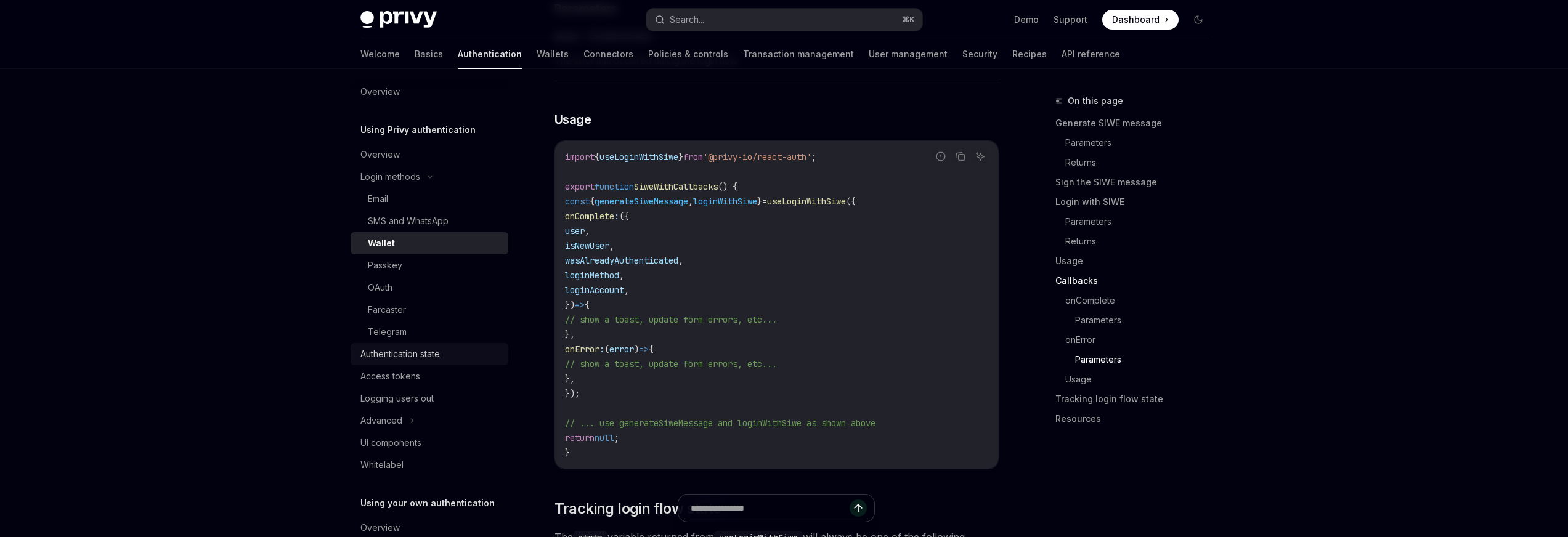
scroll to position [19, 0]
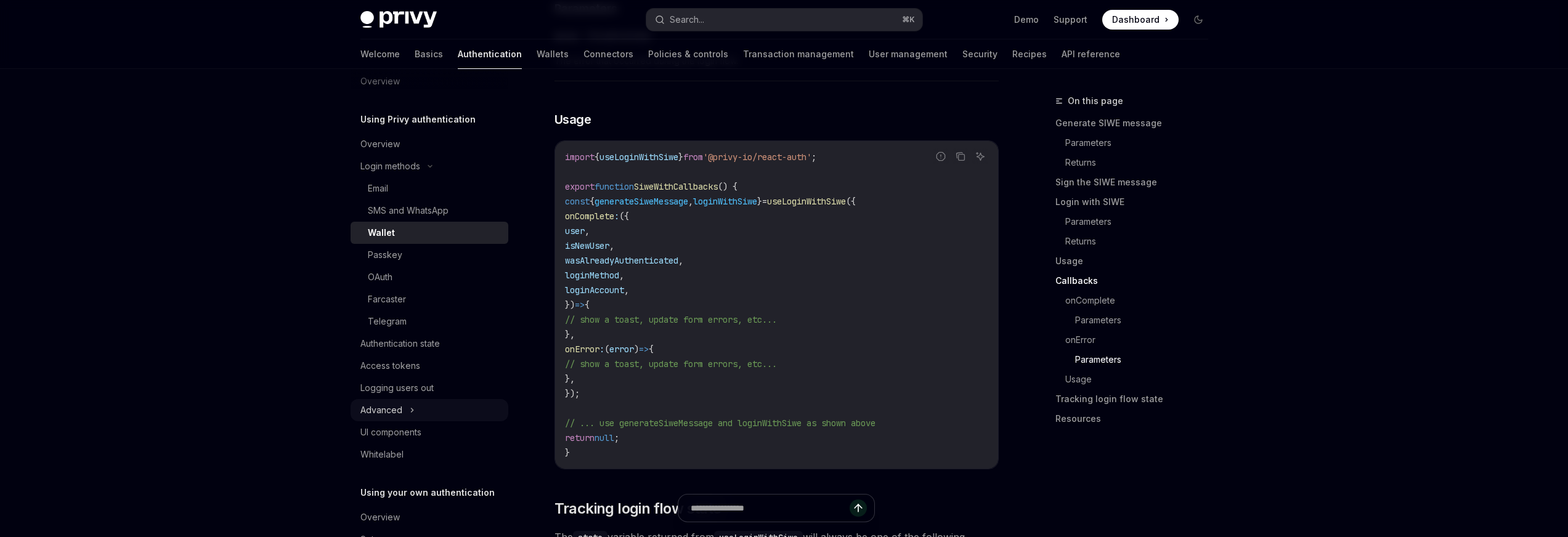
click at [417, 413] on button "Advanced" at bounding box center [429, 410] width 157 height 22
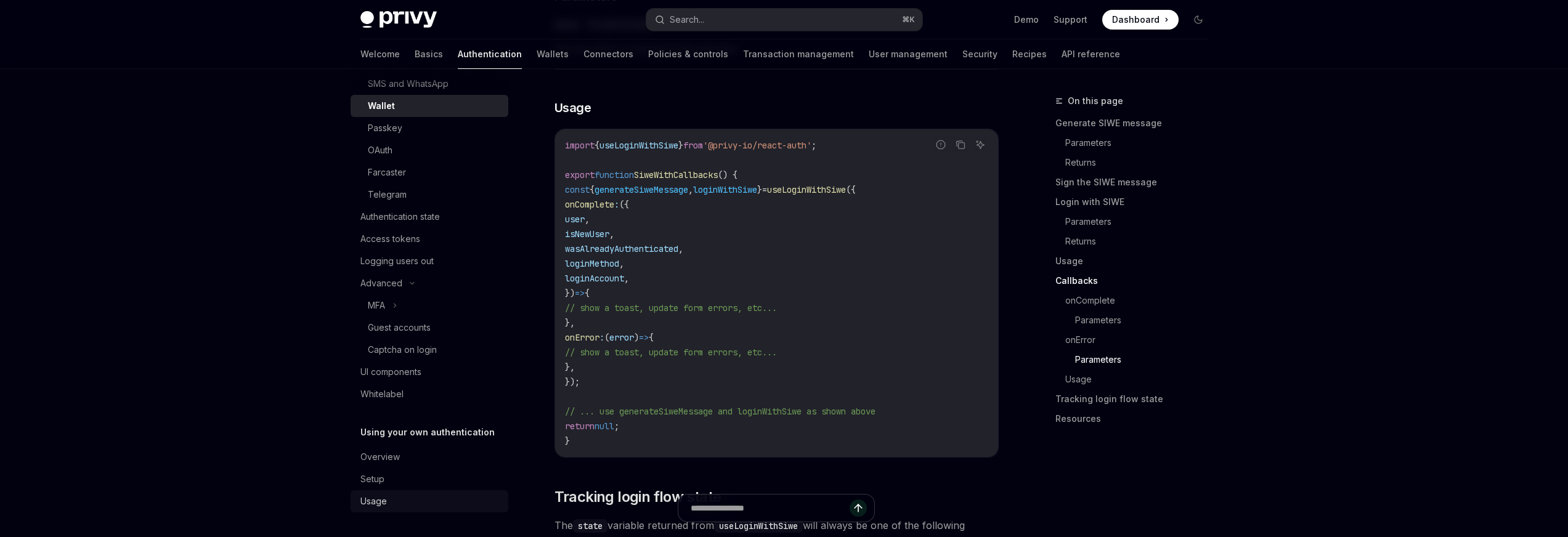
scroll to position [2687, 0]
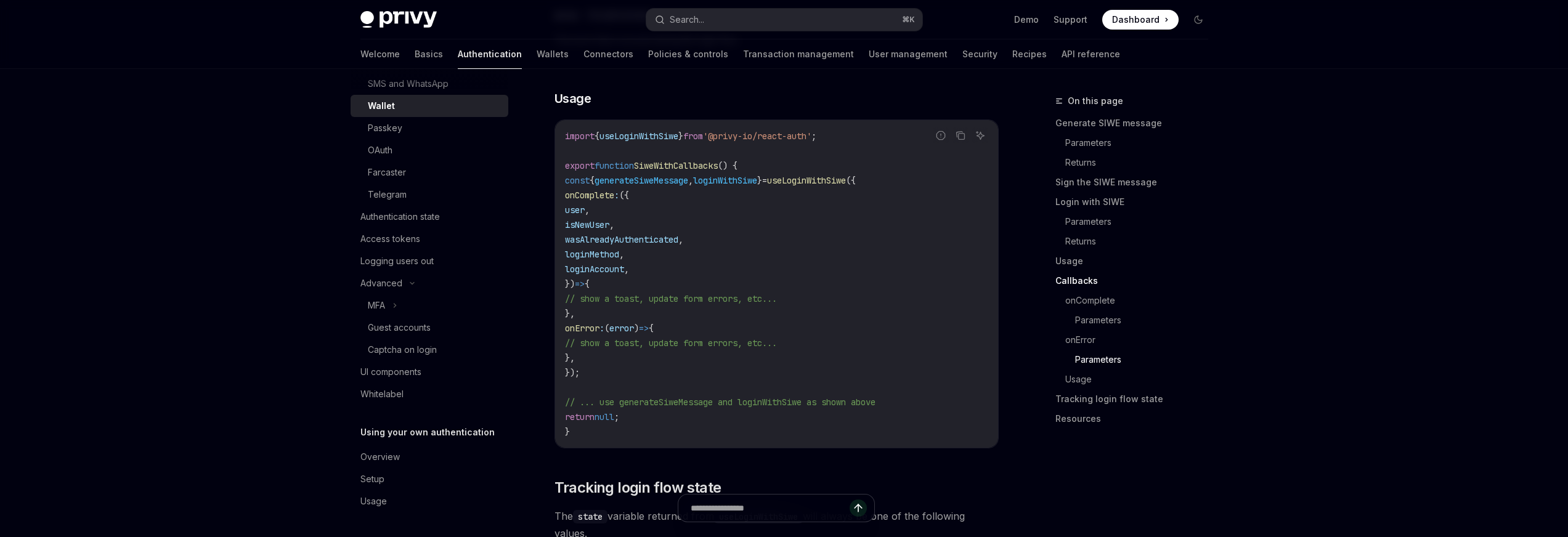
click at [682, 316] on code "import { useLoginWithSiwe } from '@privy-io/react-auth' ; export function SiweW…" at bounding box center [777, 284] width 423 height 311
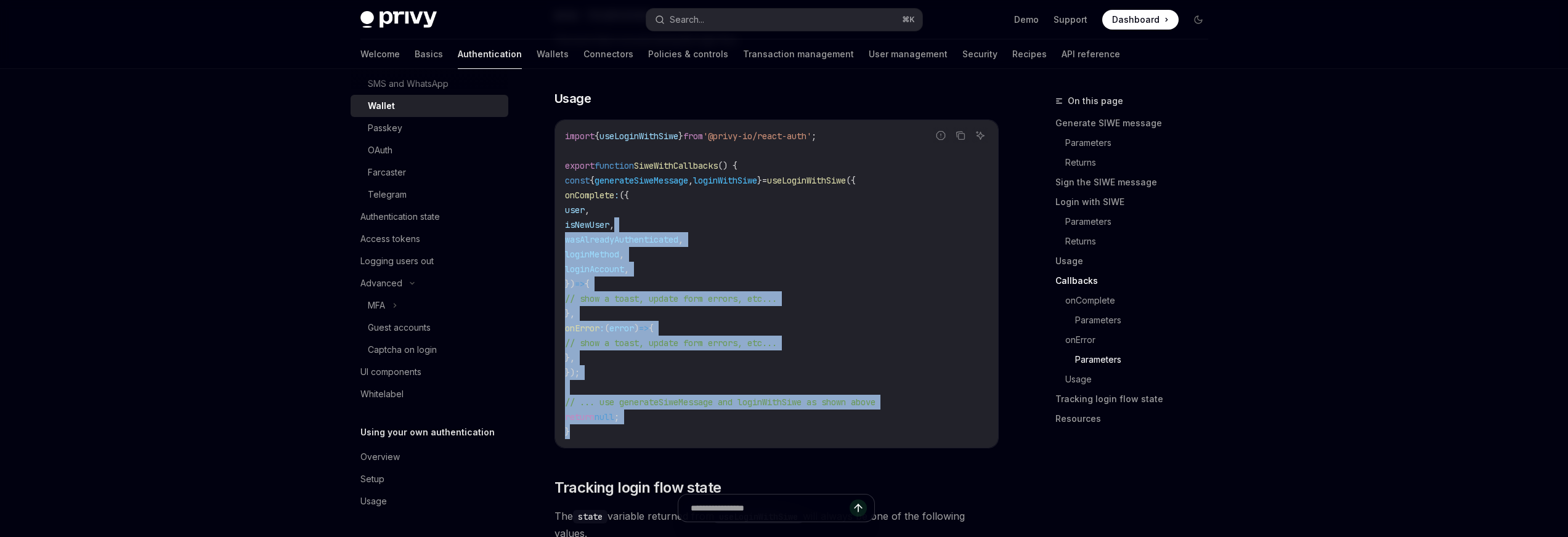
drag, startPoint x: 599, startPoint y: 403, endPoint x: 650, endPoint y: 231, distance: 179.4
click at [650, 231] on code "import { useLoginWithSiwe } from '@privy-io/react-auth' ; export function SiweW…" at bounding box center [777, 284] width 423 height 311
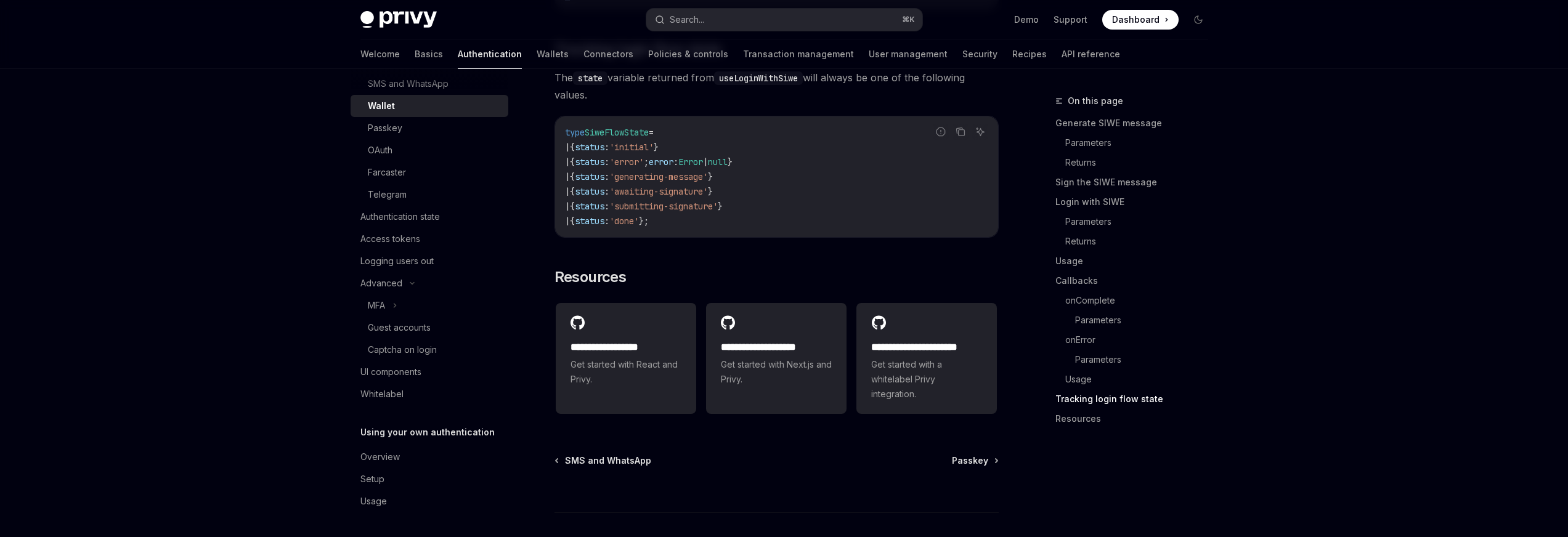
scroll to position [3124, 0]
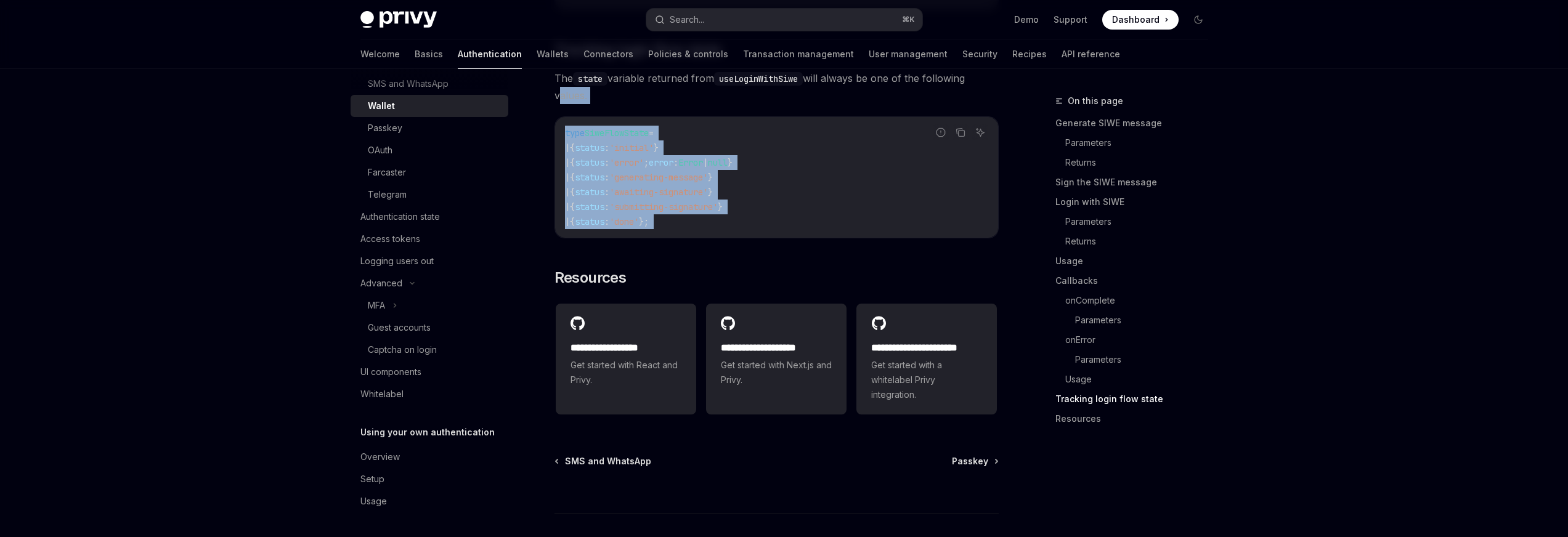
drag, startPoint x: 730, startPoint y: 254, endPoint x: 536, endPoint y: 103, distance: 245.8
click at [786, 189] on code "type SiweFlowState = | { status : 'initial' } | { status : 'error' ; error : Er…" at bounding box center [777, 177] width 423 height 103
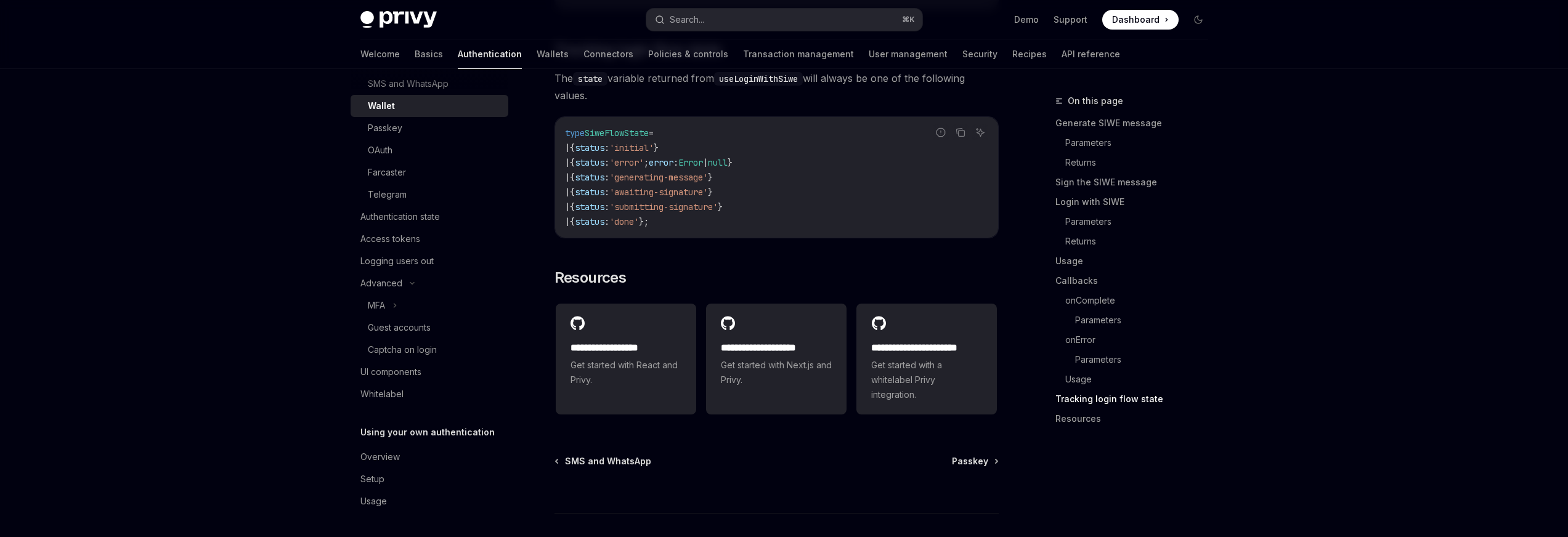
click at [654, 153] on span "'initial'" at bounding box center [631, 148] width 44 height 11
click at [605, 139] on span "SiweFlowState" at bounding box center [617, 134] width 64 height 11
click at [639, 153] on span "'initial'" at bounding box center [631, 148] width 44 height 11
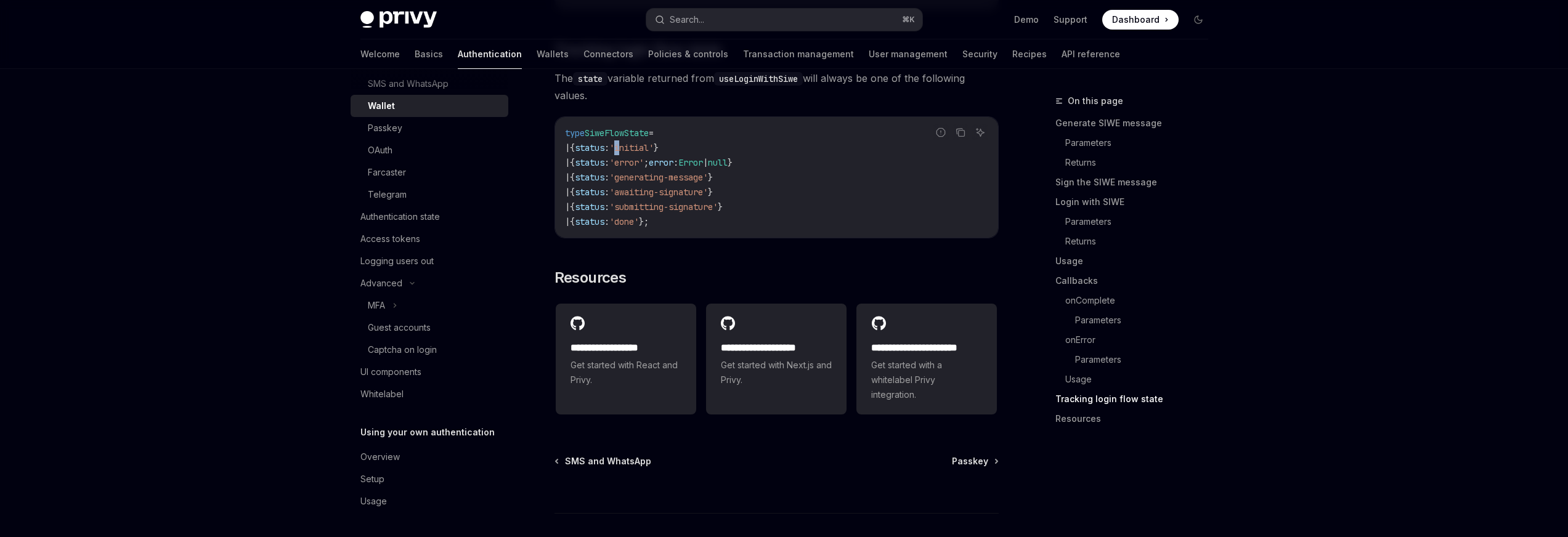
click at [639, 153] on span "'initial'" at bounding box center [631, 148] width 44 height 11
click at [685, 198] on span "'awaiting-signature'" at bounding box center [659, 193] width 98 height 11
click at [680, 183] on span "'generating-message'" at bounding box center [659, 178] width 98 height 11
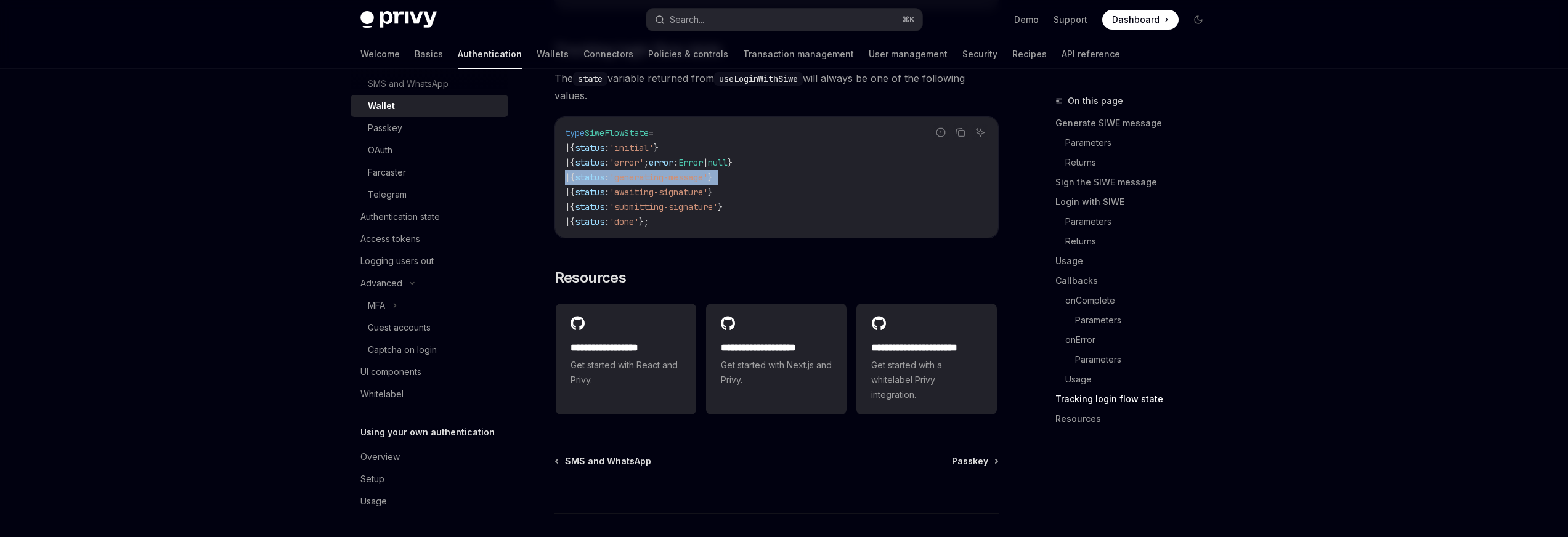
click at [680, 183] on span "'generating-message'" at bounding box center [659, 178] width 98 height 11
click at [670, 198] on span "'awaiting-signature'" at bounding box center [659, 193] width 98 height 11
click at [674, 212] on span "'submitting-signature'" at bounding box center [663, 207] width 108 height 11
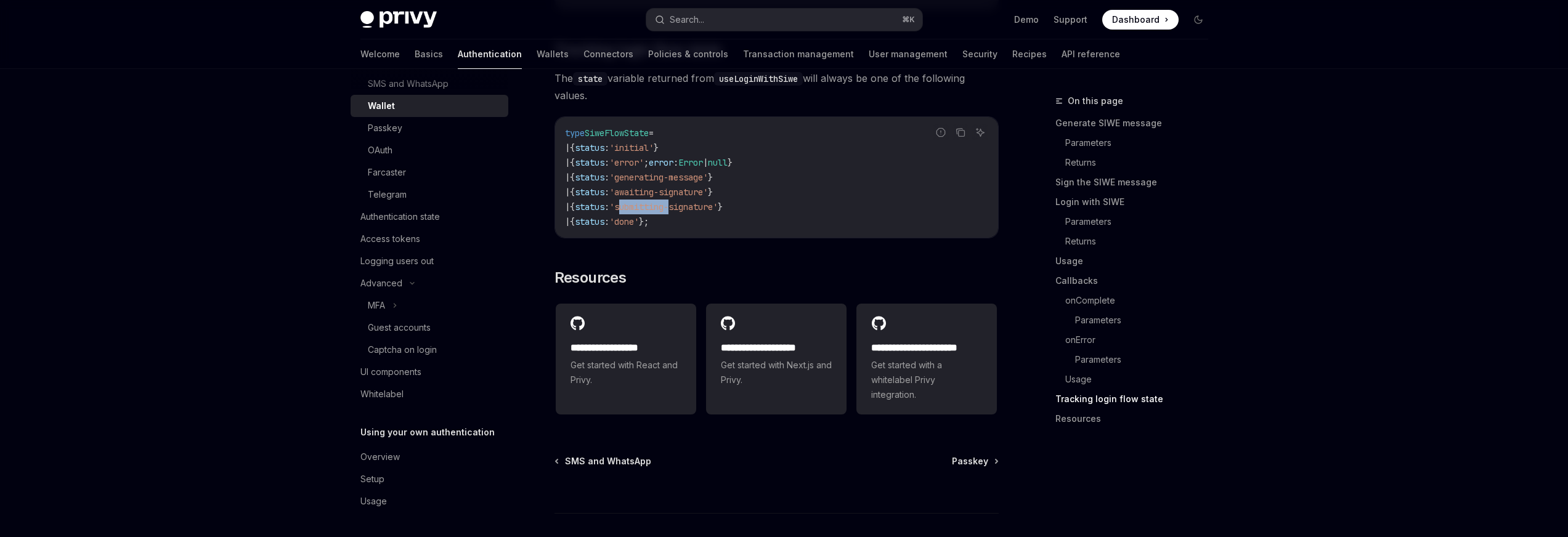
click at [674, 212] on span "'submitting-signature'" at bounding box center [663, 207] width 108 height 11
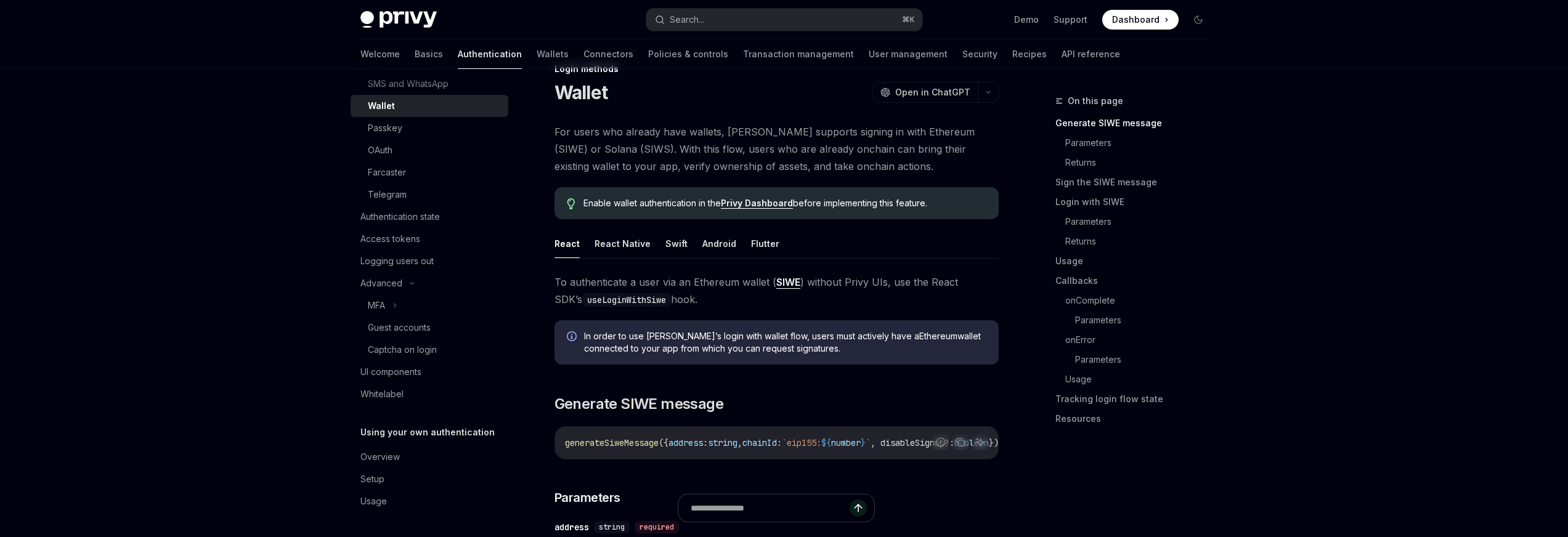
scroll to position [0, 0]
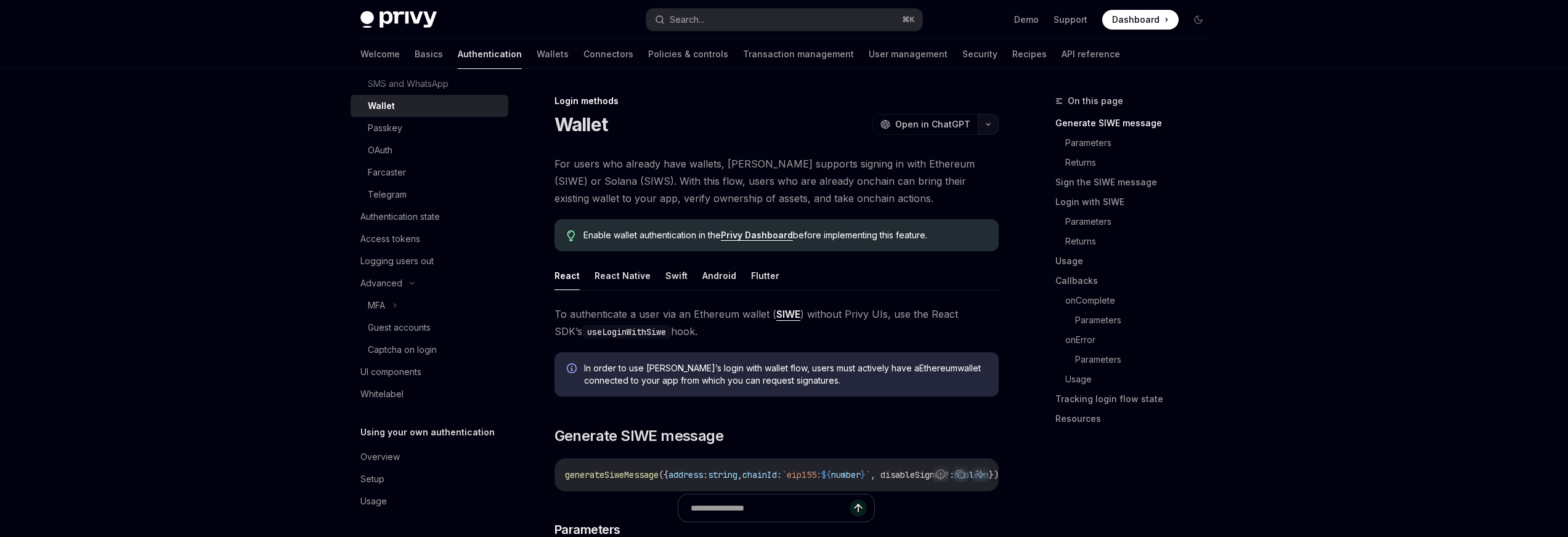
click at [995, 122] on button "button" at bounding box center [988, 125] width 21 height 21
click at [918, 247] on div "View this page as plain text" at bounding box center [905, 250] width 95 height 10
